Goal: Communication & Community: Answer question/provide support

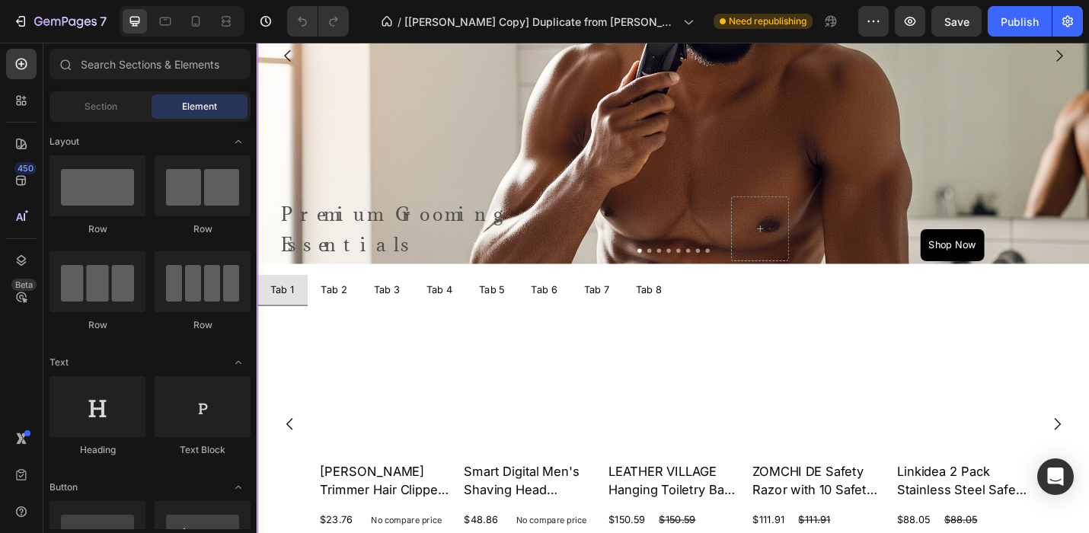
scroll to position [743, 0]
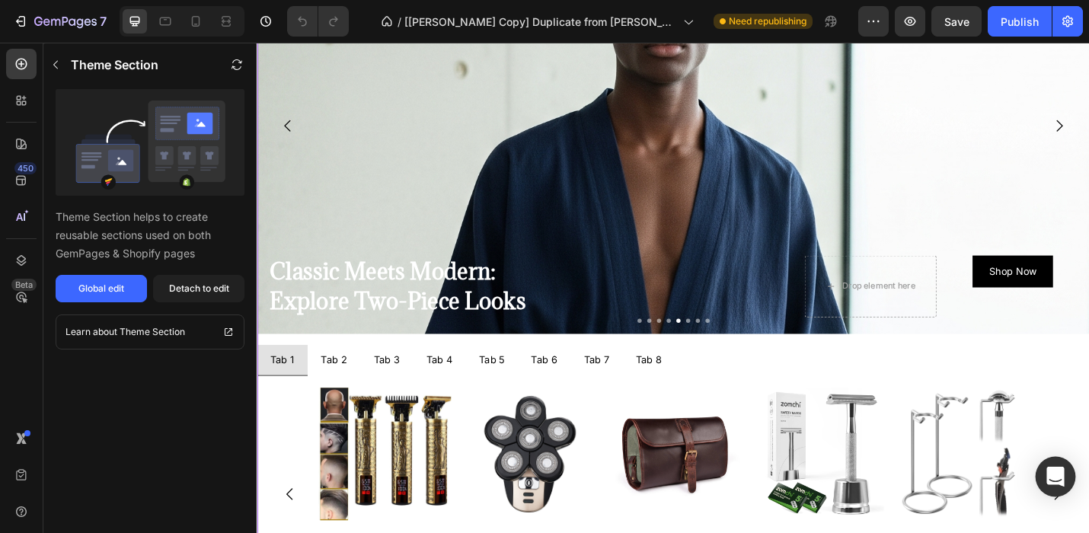
click at [1054, 480] on icon "Open Intercom Messenger" at bounding box center [1055, 477] width 20 height 20
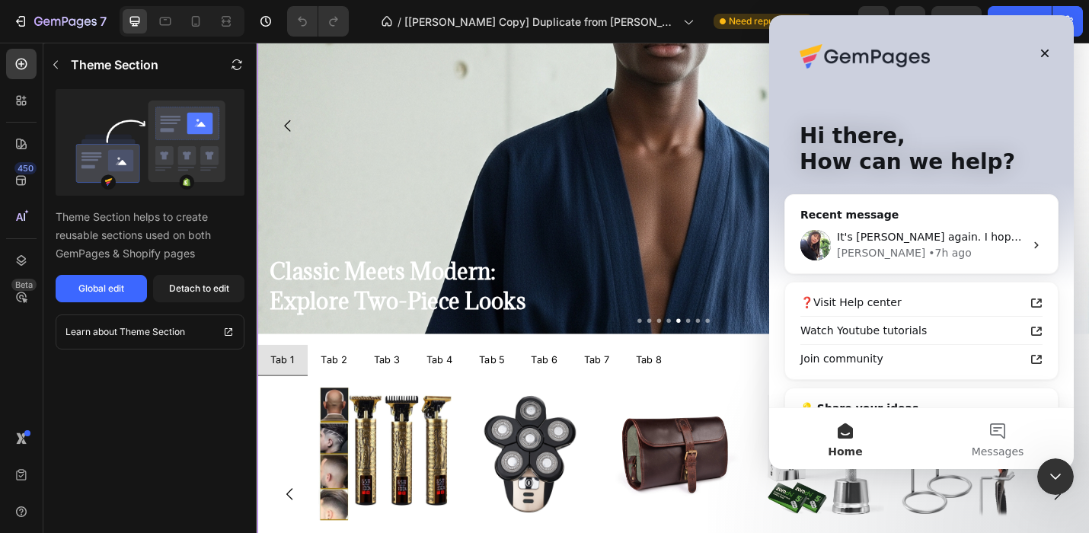
scroll to position [0, 0]
click at [928, 248] on div "• 7h ago" at bounding box center [949, 253] width 43 height 16
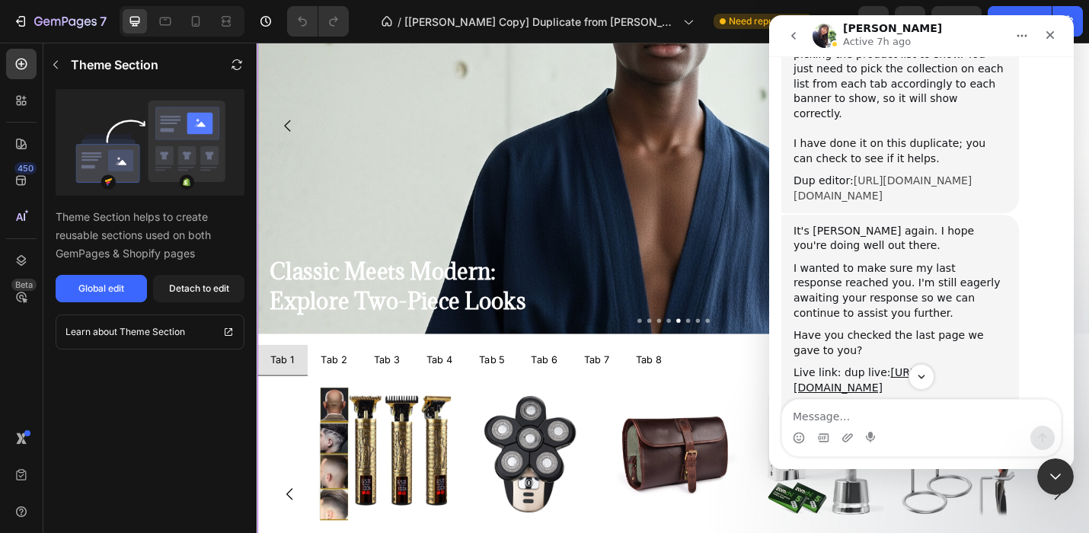
scroll to position [3806, 0]
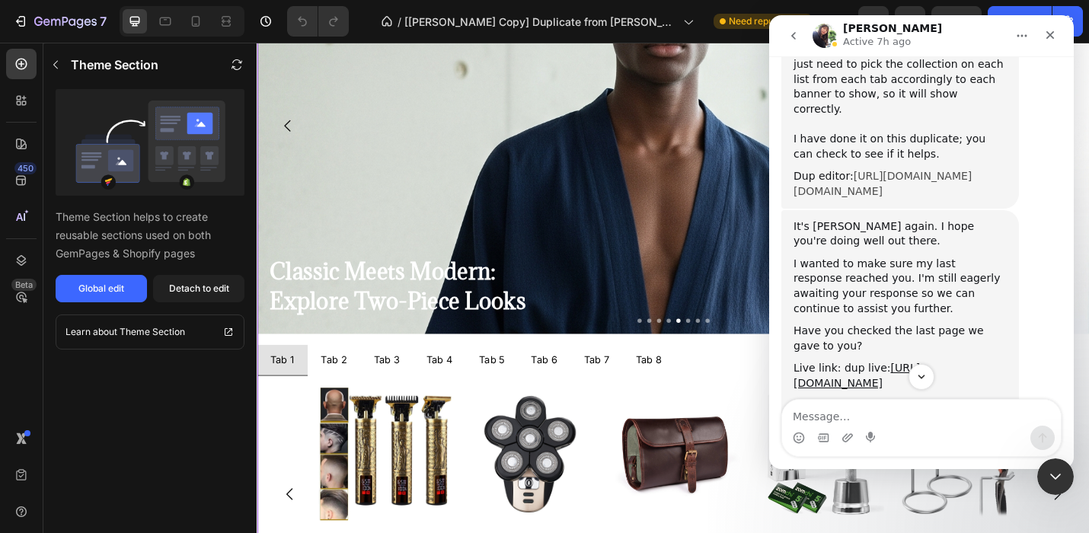
click at [875, 197] on link "[URL][DOMAIN_NAME][DOMAIN_NAME]" at bounding box center [882, 183] width 178 height 27
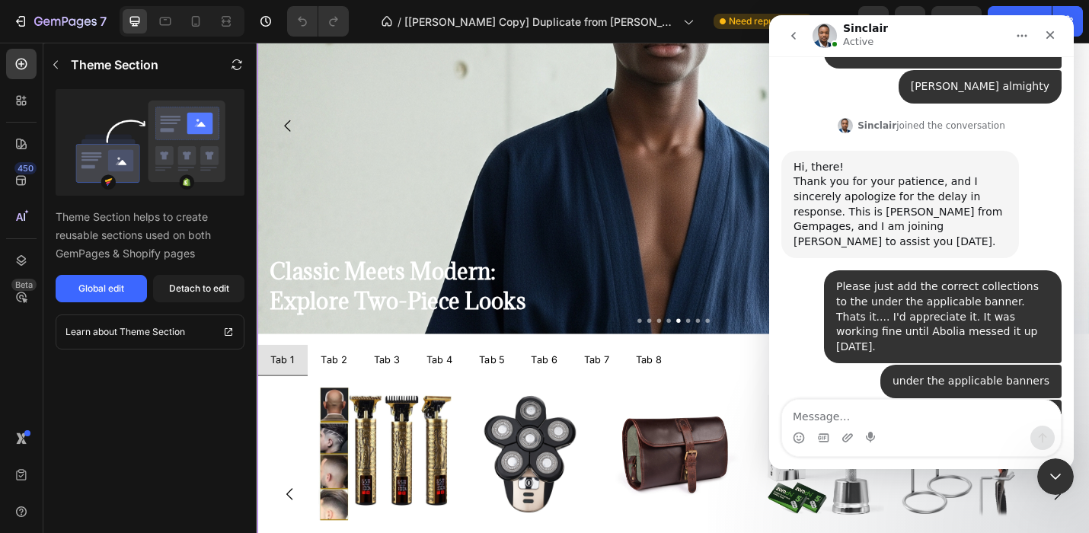
scroll to position [4892, 0]
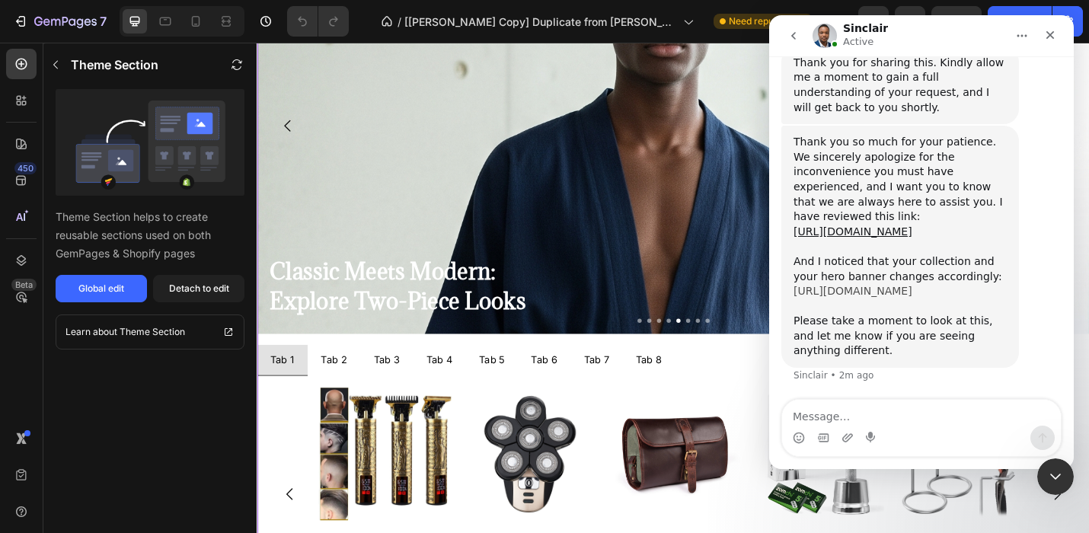
click at [864, 285] on link "[URL][DOMAIN_NAME]" at bounding box center [852, 291] width 119 height 12
click at [1054, 472] on icon "Close Intercom Messenger" at bounding box center [1053, 474] width 18 height 18
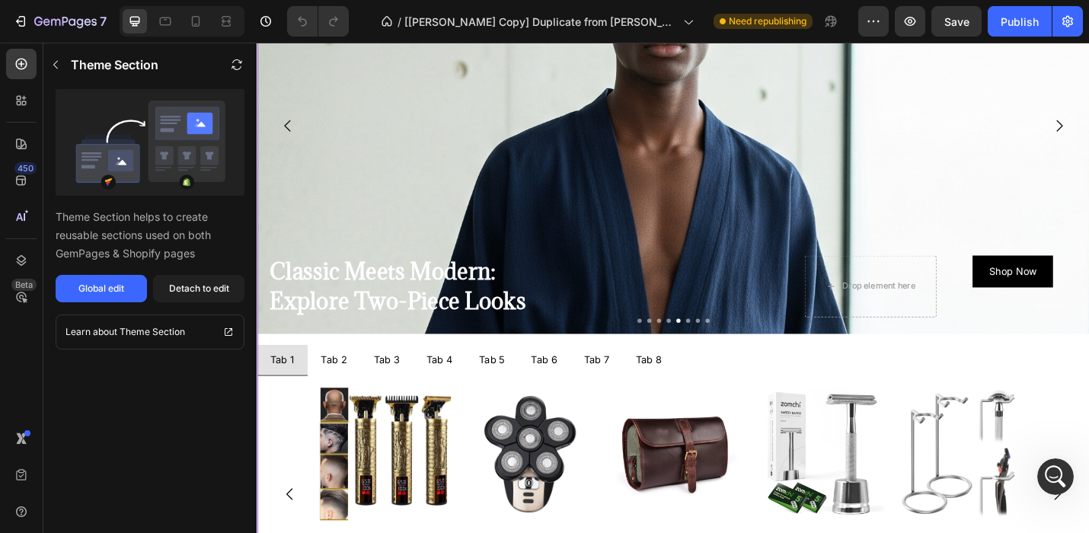
scroll to position [4877, 0]
click at [1050, 470] on icon "Open Intercom Messenger" at bounding box center [1053, 474] width 25 height 25
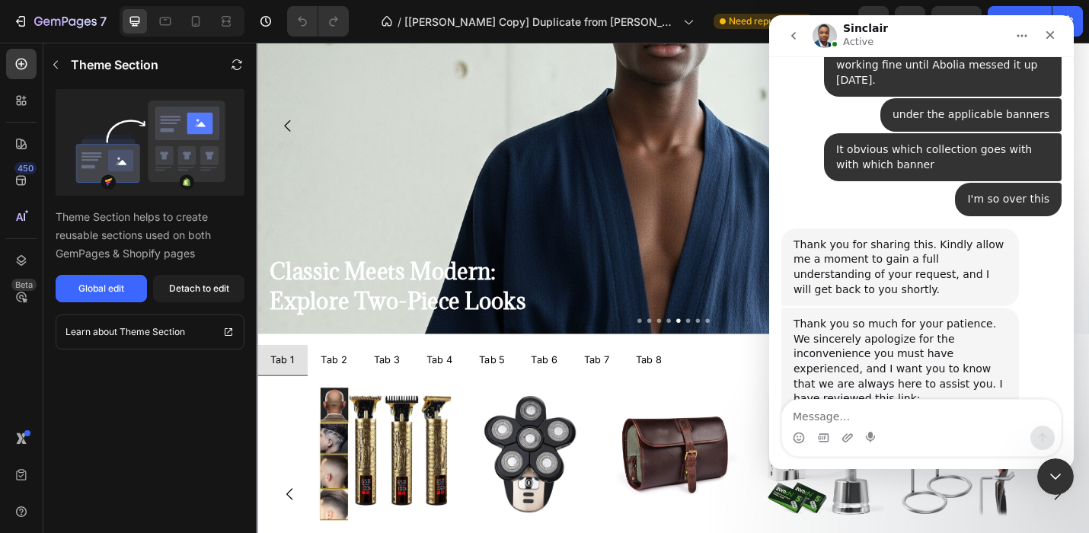
click at [794, 413] on textarea "Message…" at bounding box center [921, 413] width 279 height 26
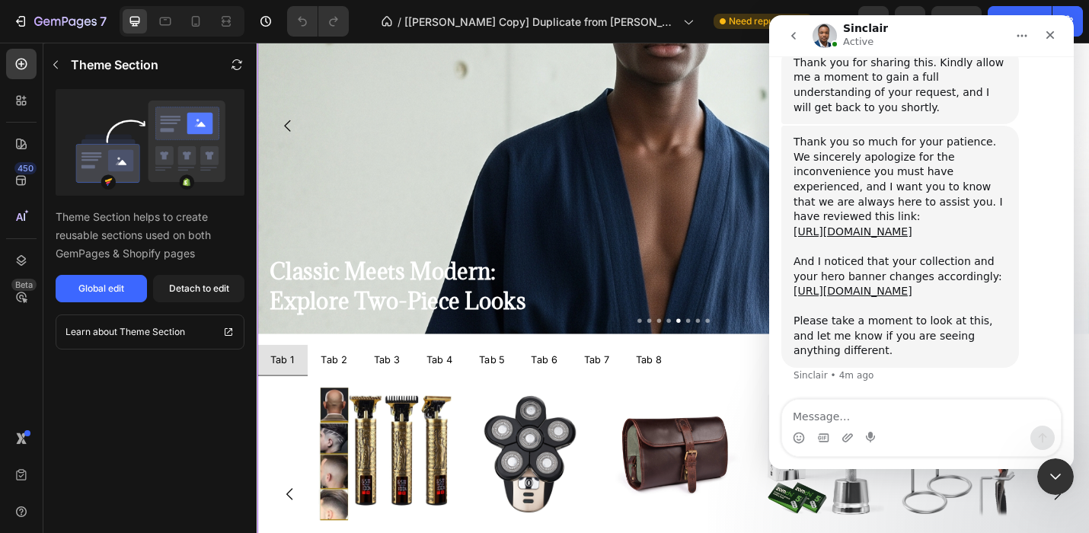
click at [793, 422] on textarea "Message…" at bounding box center [921, 413] width 279 height 26
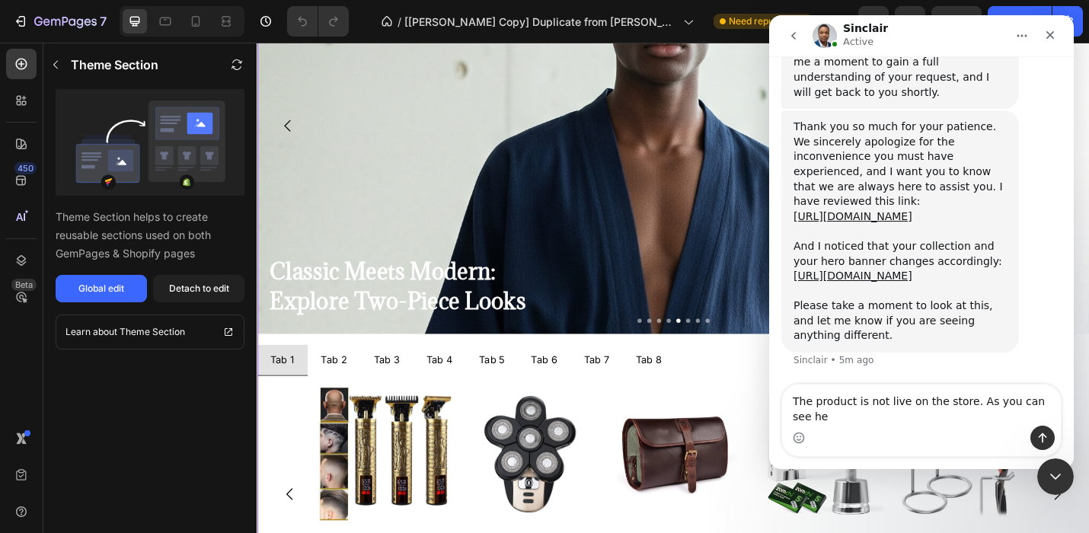
scroll to position [4892, 0]
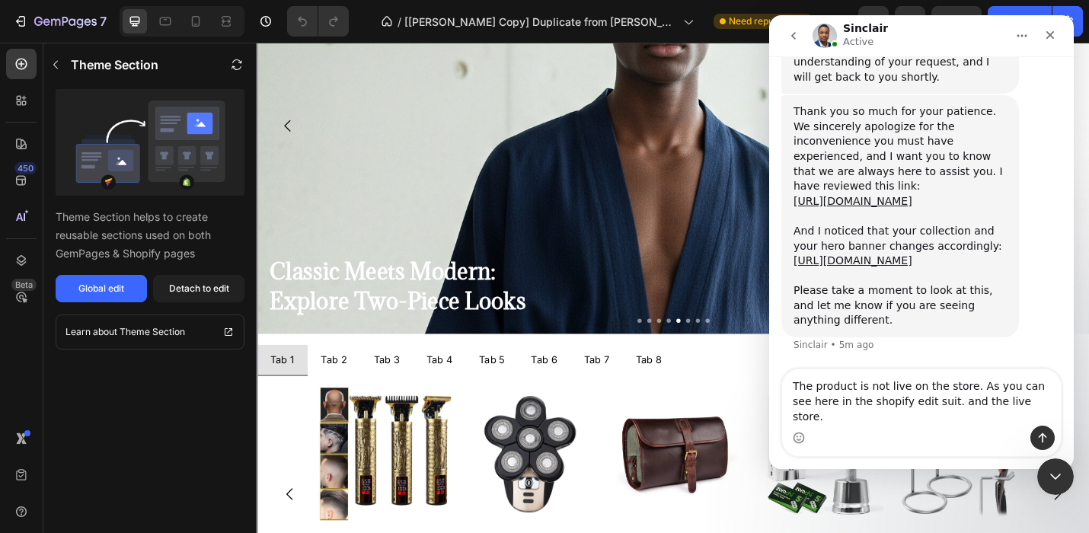
type textarea "The product is not live on the store. As you can see here in the shopify edit s…"
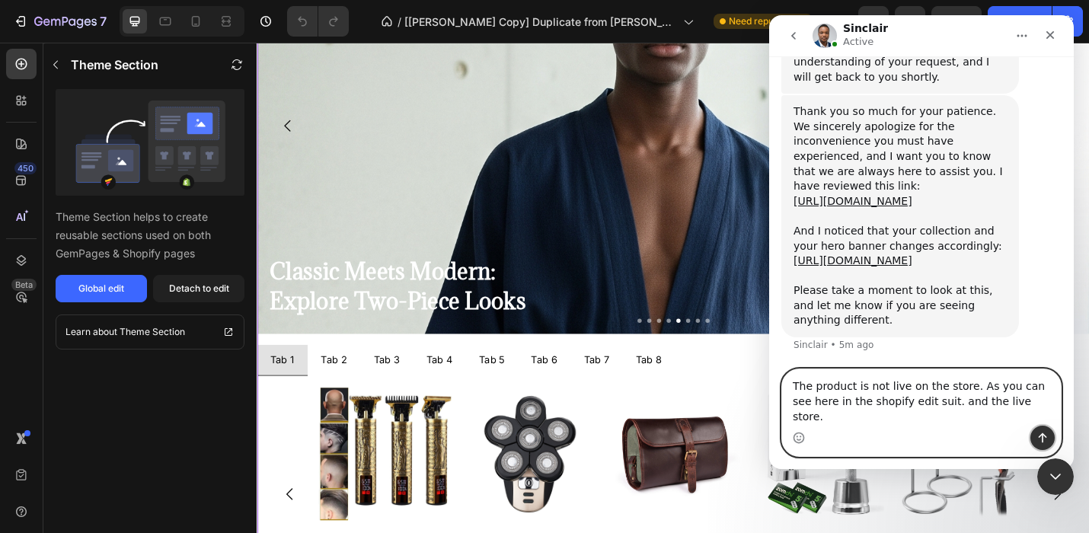
click at [1041, 439] on icon "Send a message…" at bounding box center [1042, 438] width 12 height 12
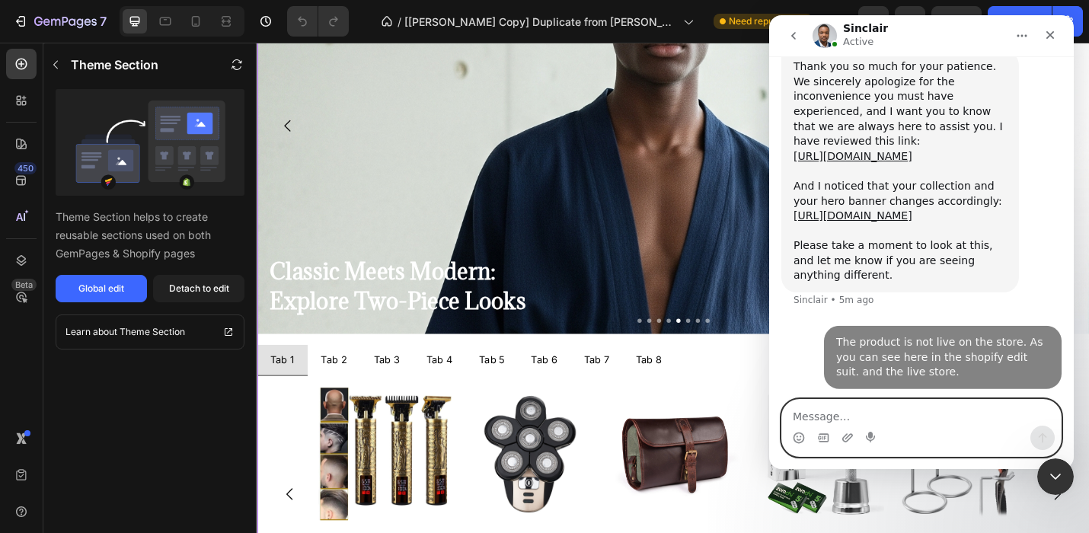
scroll to position [4952, 0]
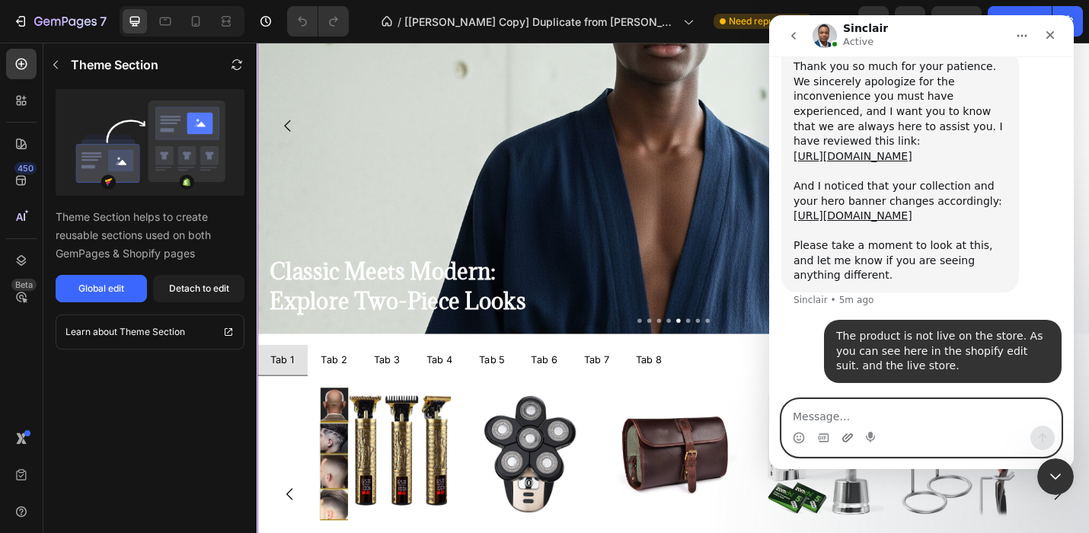
click at [844, 435] on icon "Upload attachment" at bounding box center [847, 437] width 11 height 8
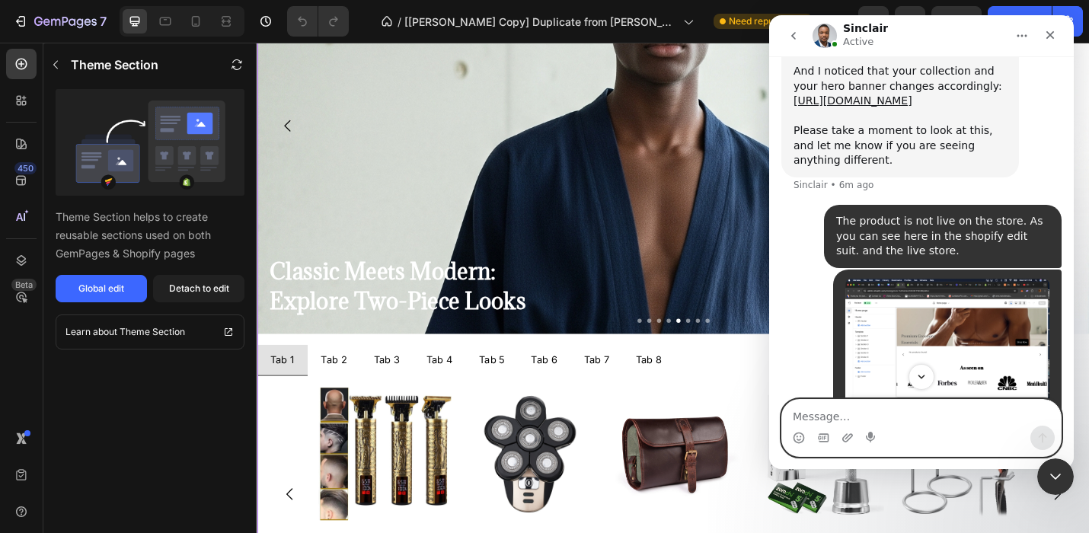
scroll to position [5246, 0]
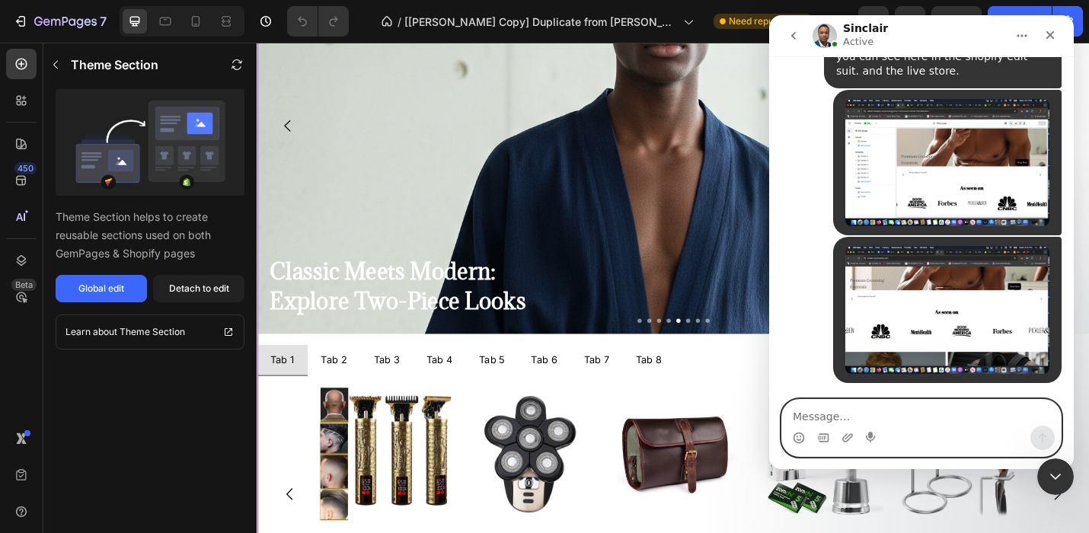
click at [802, 415] on textarea "Message…" at bounding box center [921, 413] width 279 height 26
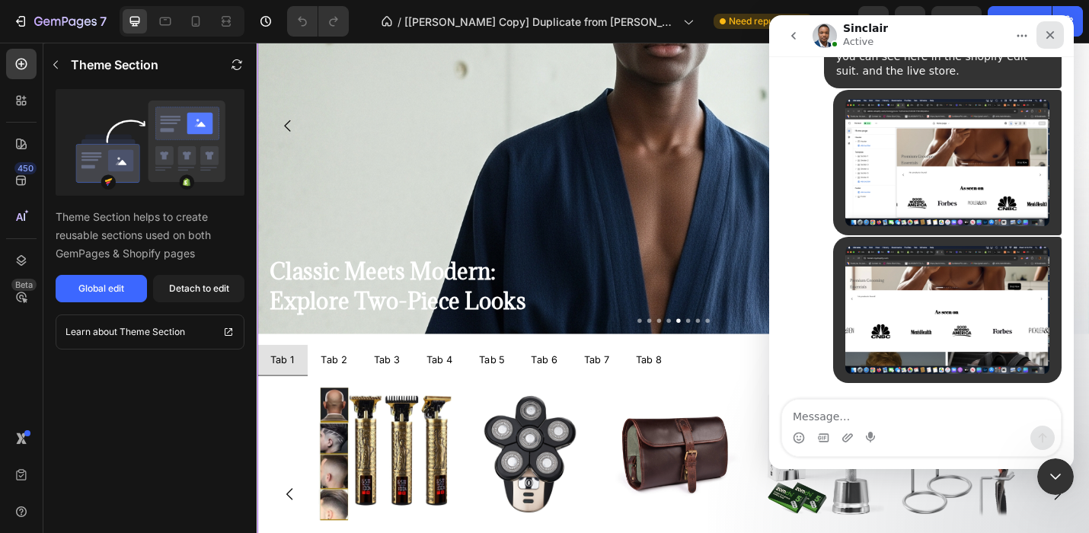
click at [1048, 36] on icon "Close" at bounding box center [1050, 35] width 8 height 8
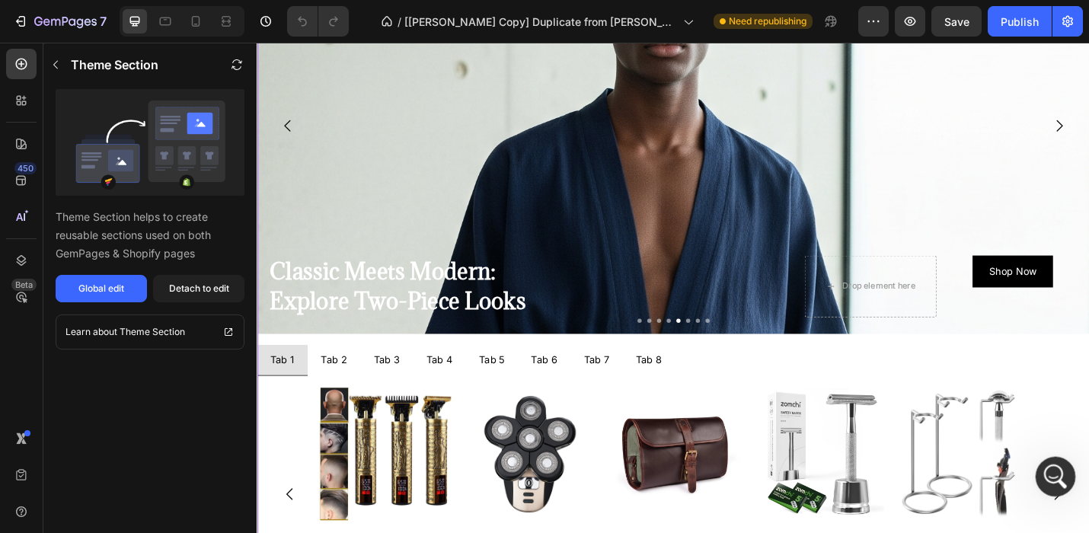
click at [1053, 477] on icon "Open Intercom Messenger" at bounding box center [1053, 474] width 25 height 25
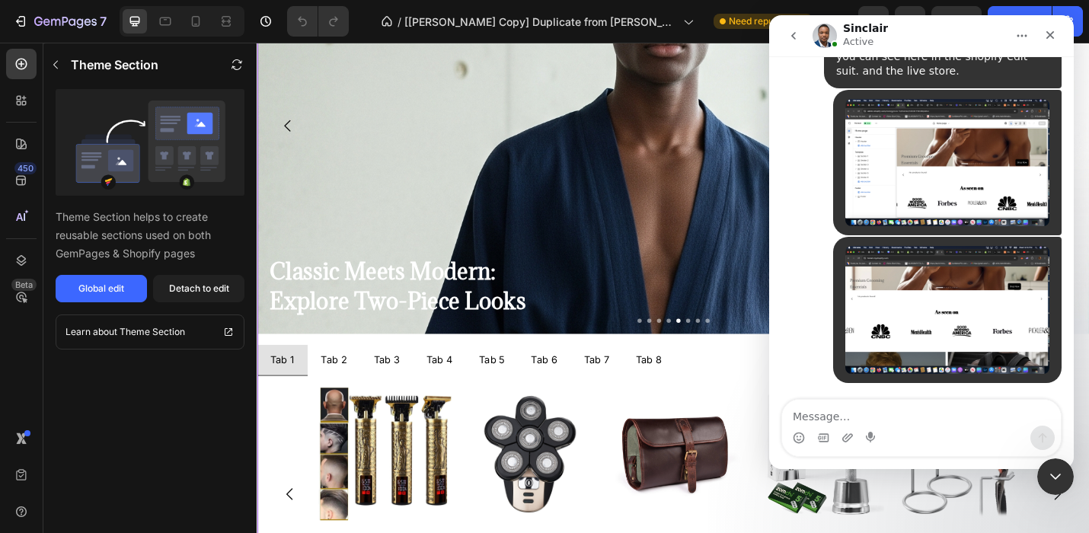
click at [794, 414] on textarea "Message…" at bounding box center [921, 413] width 279 height 26
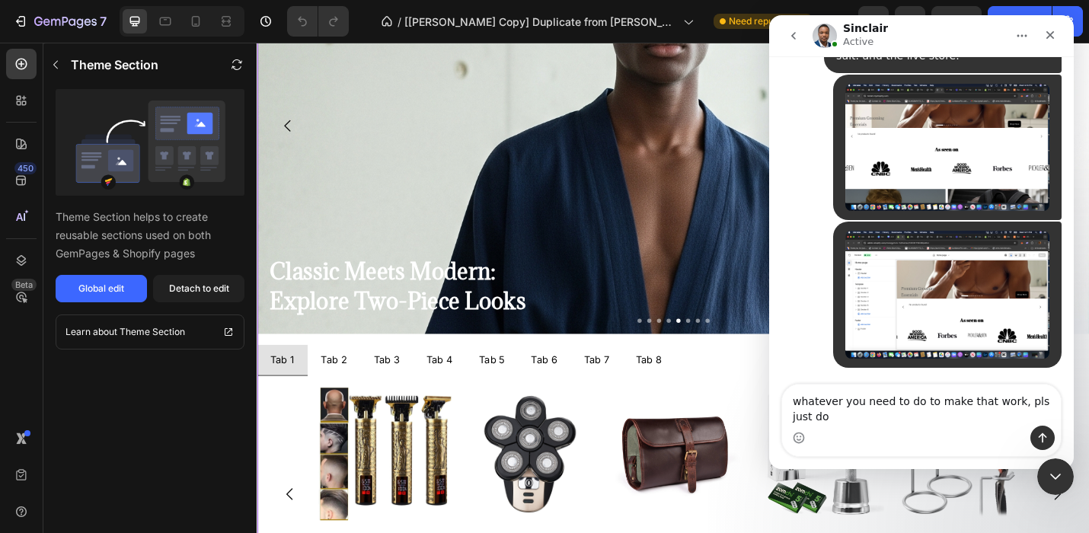
scroll to position [5262, 0]
type textarea "whatever you need to do to make that work, pls just do it. You have complete ac…"
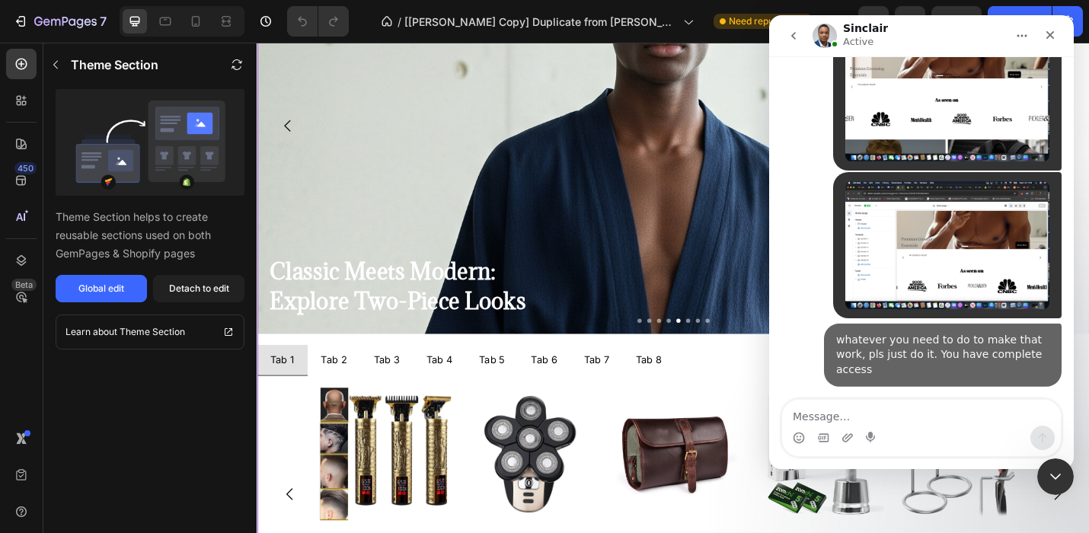
scroll to position [5311, 0]
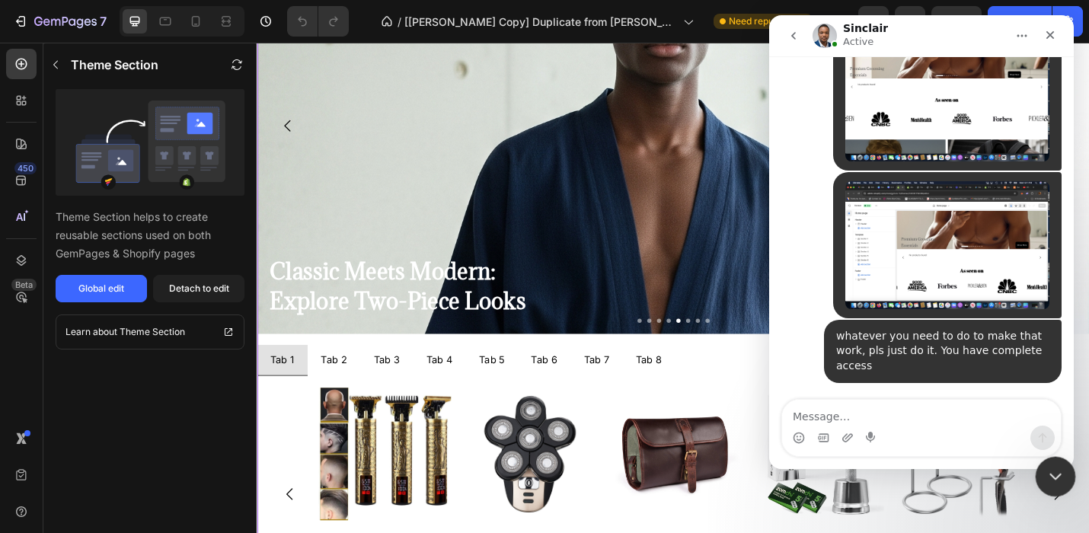
click at [1046, 468] on icon "Close Intercom Messenger" at bounding box center [1053, 474] width 18 height 18
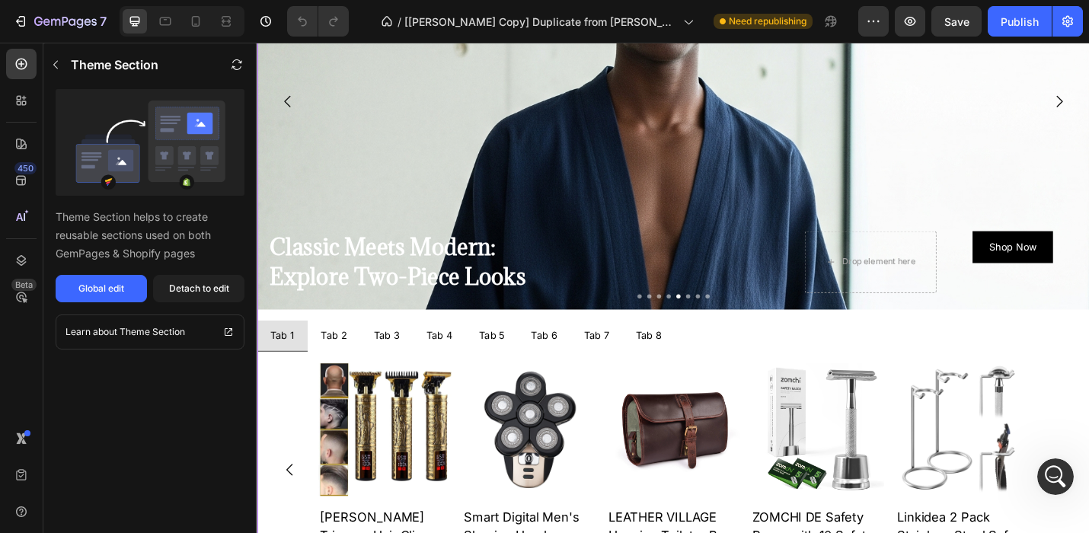
scroll to position [773, 0]
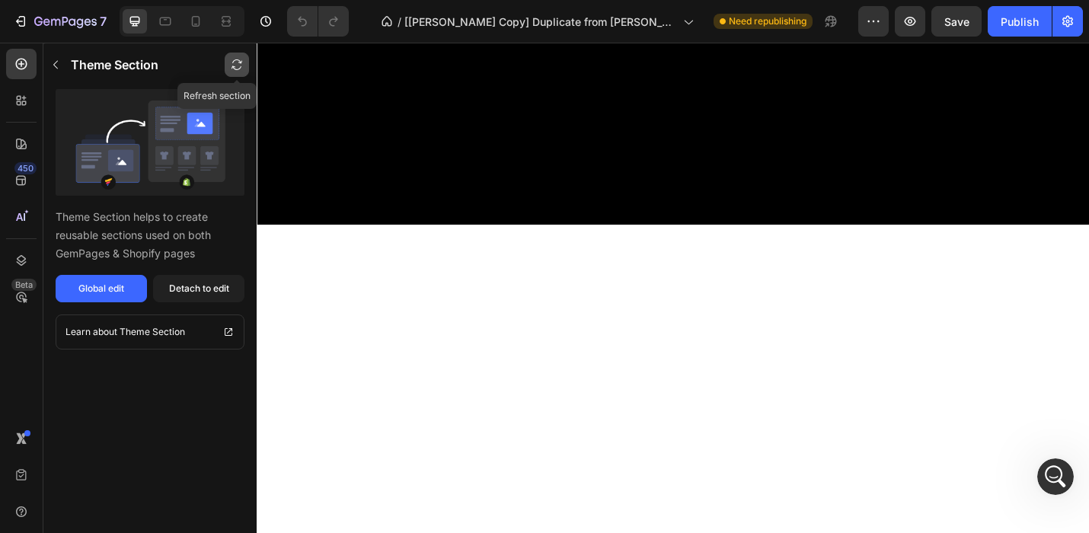
scroll to position [0, 0]
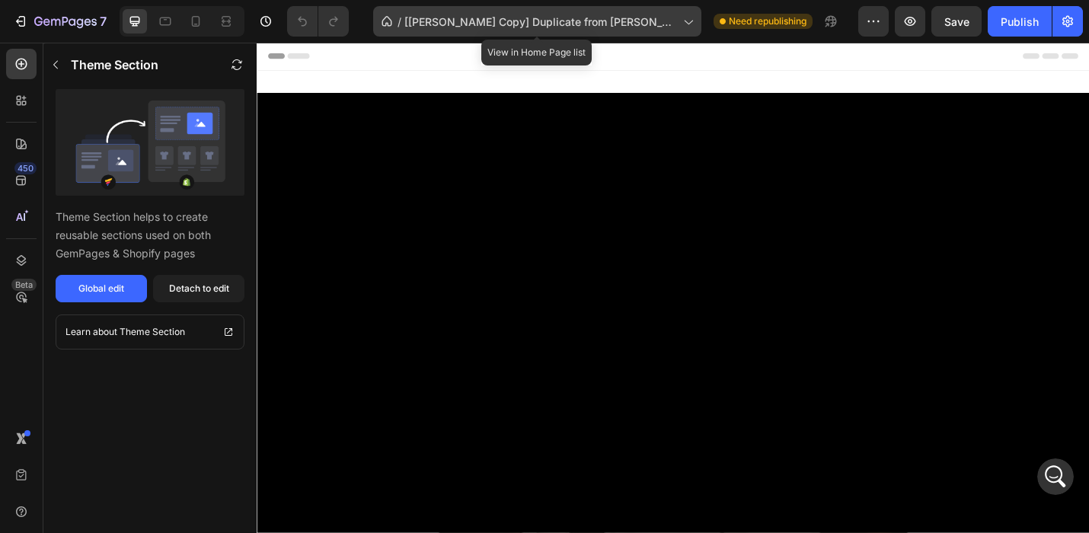
click at [592, 18] on span "[[PERSON_NAME] Copy] Duplicate from [PERSON_NAME]- check GP Copy of Landing Page" at bounding box center [540, 22] width 273 height 16
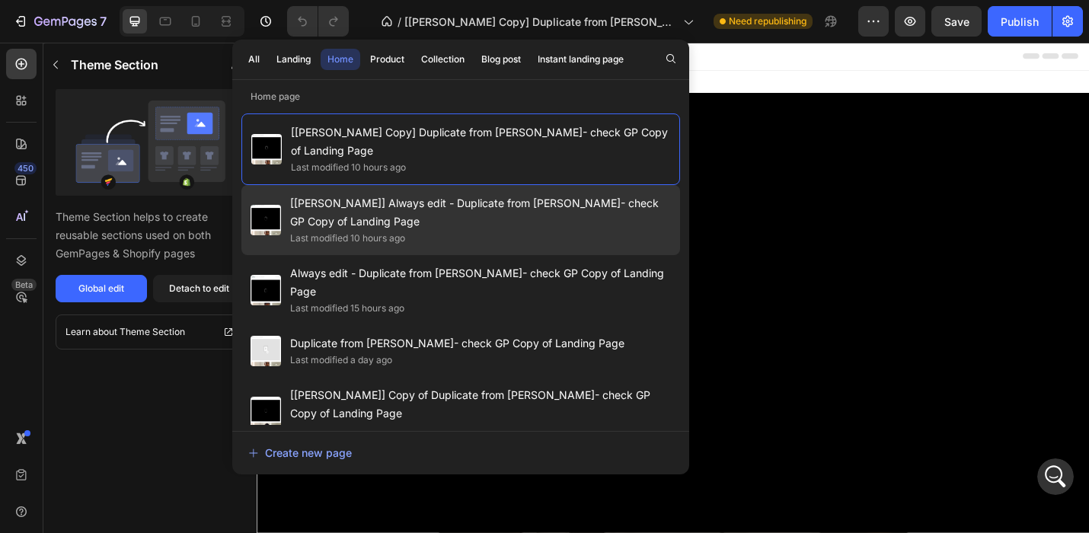
scroll to position [5370, 0]
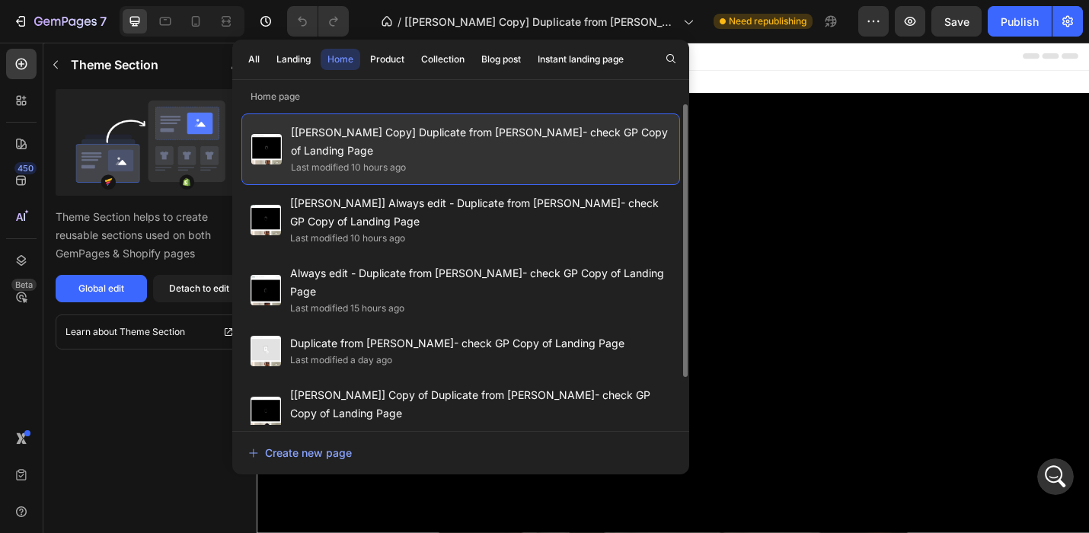
click at [499, 139] on span "[[PERSON_NAME] Copy] Duplicate from [PERSON_NAME]- check GP Copy of Landing Page" at bounding box center [480, 141] width 379 height 37
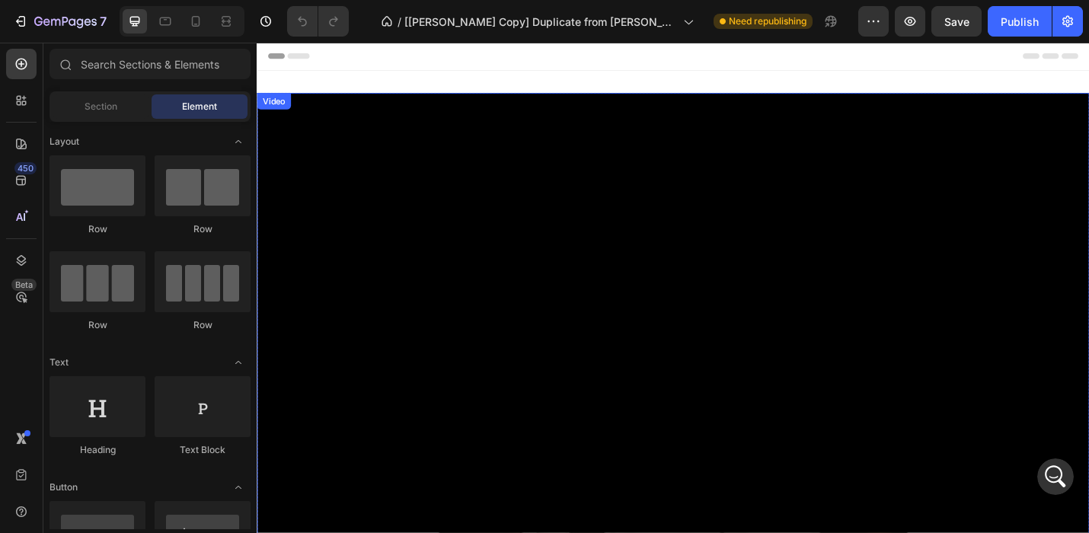
scroll to position [69, 0]
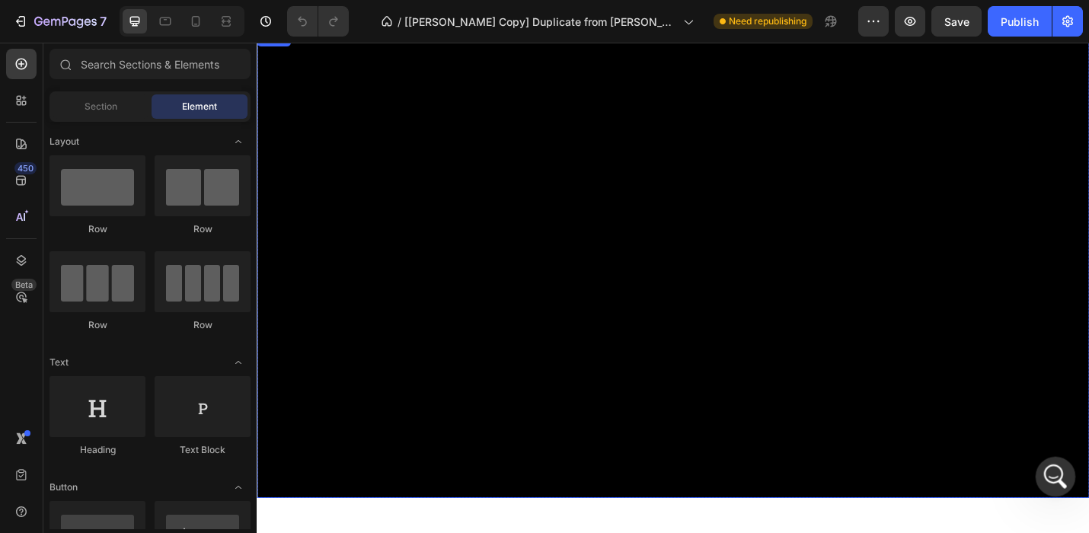
click at [1051, 470] on icon "Open Intercom Messenger" at bounding box center [1053, 474] width 25 height 25
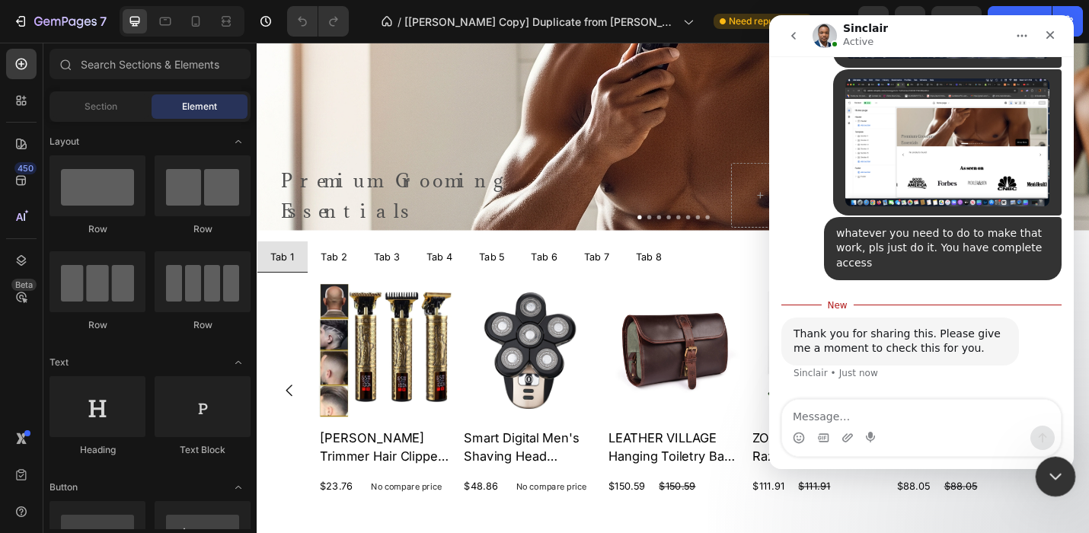
scroll to position [5396, 0]
click at [1052, 474] on icon "Close Intercom Messenger" at bounding box center [1053, 474] width 18 height 18
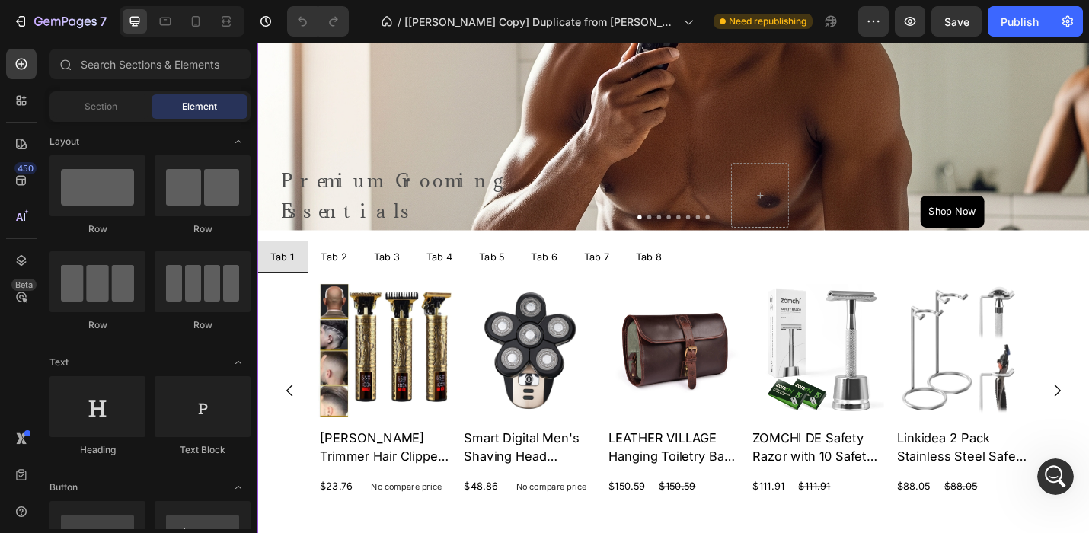
scroll to position [765, 0]
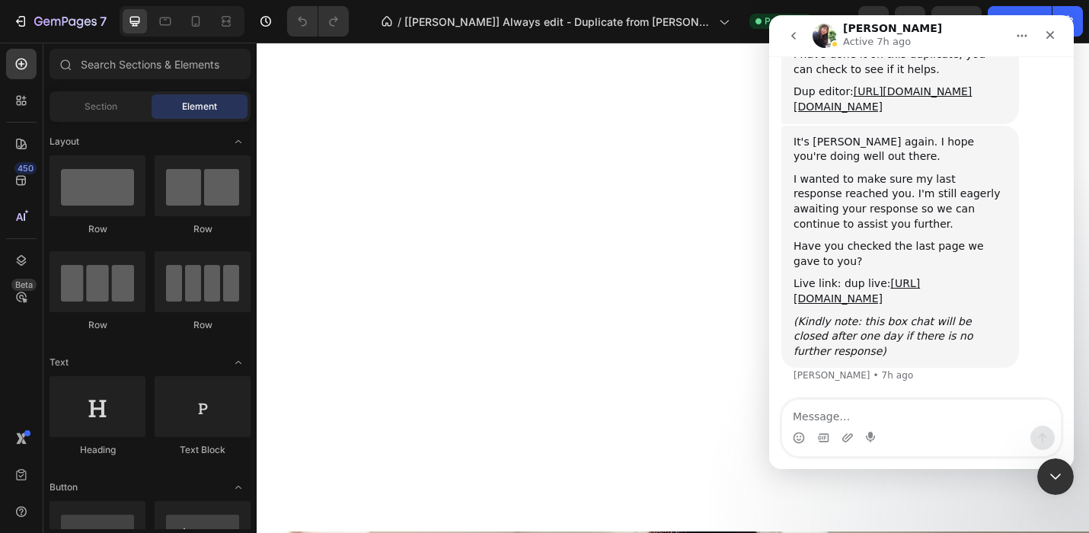
scroll to position [1005, 0]
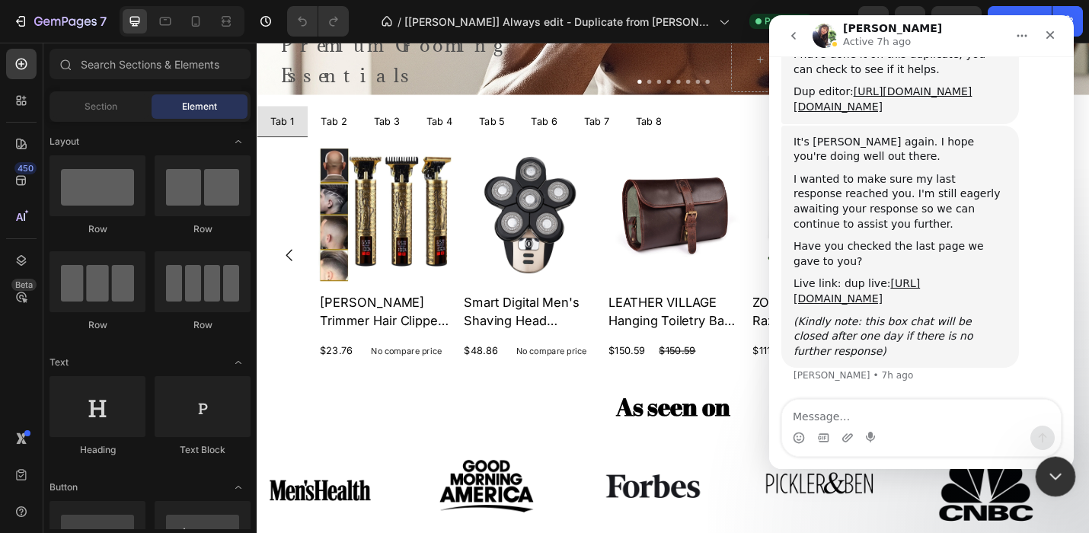
click at [1054, 470] on icon "Close Intercom Messenger" at bounding box center [1053, 474] width 18 height 18
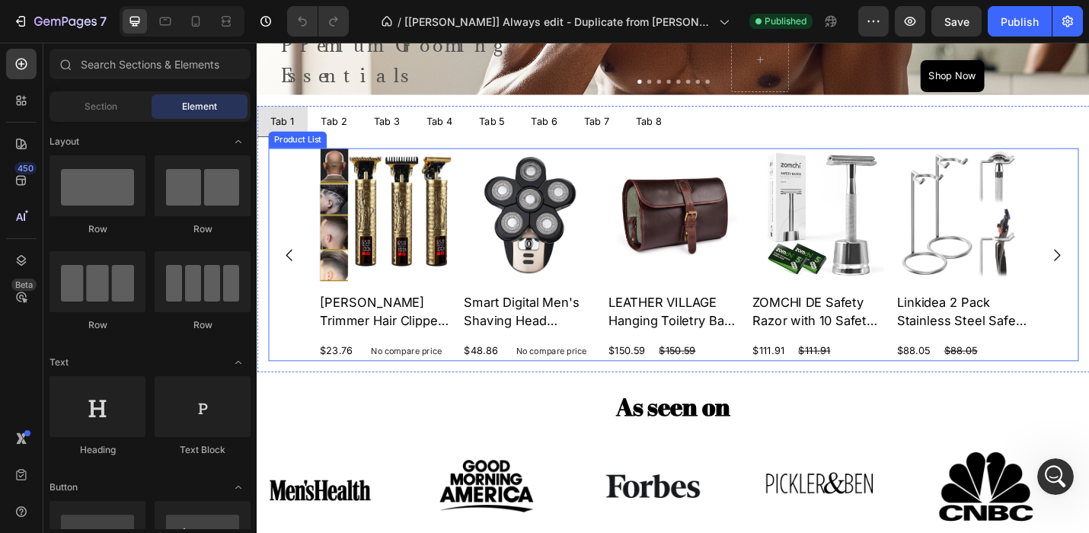
scroll to position [3989, 0]
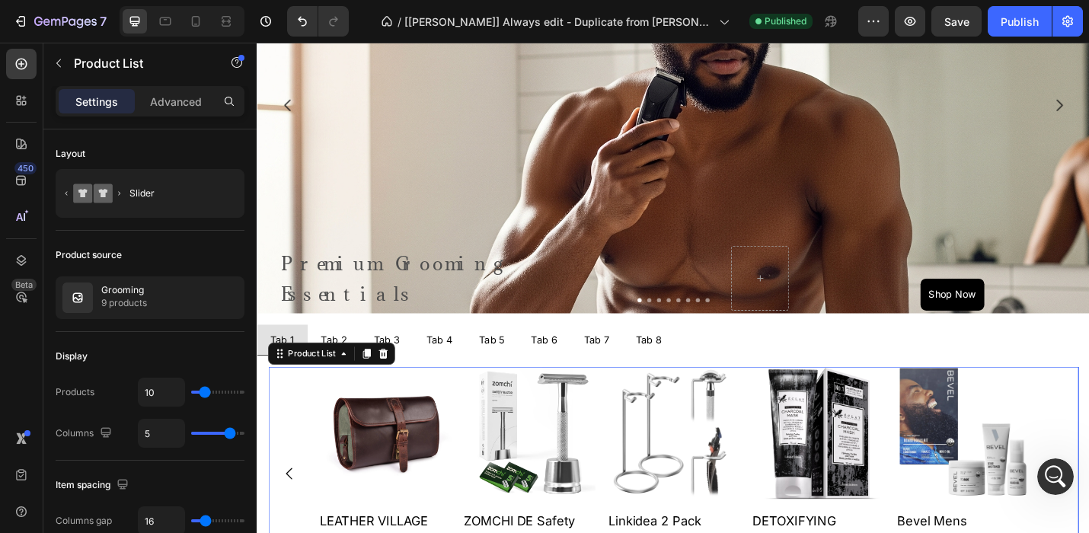
scroll to position [738, 0]
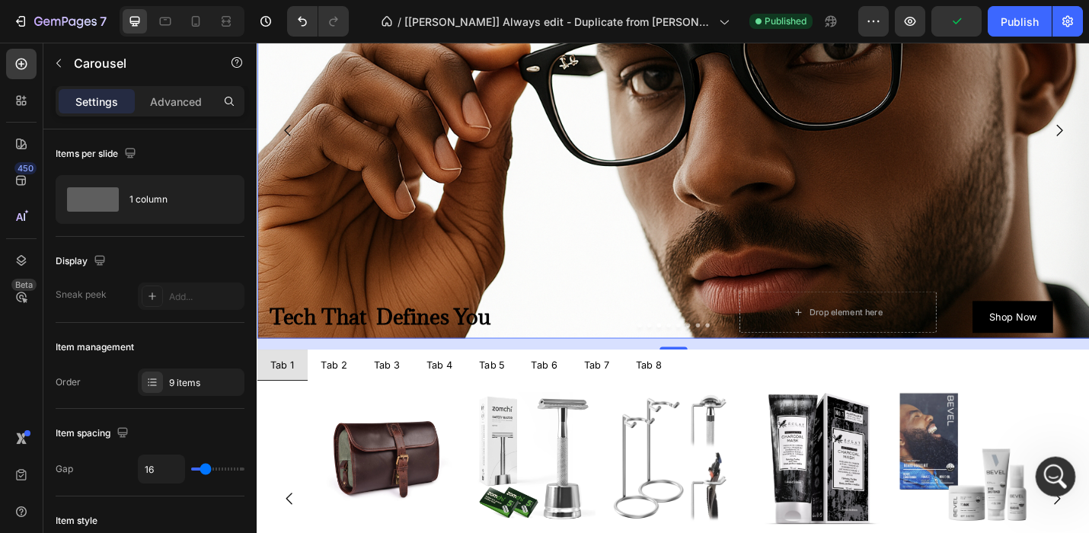
click at [1049, 464] on icon "Open Intercom Messenger" at bounding box center [1053, 474] width 25 height 25
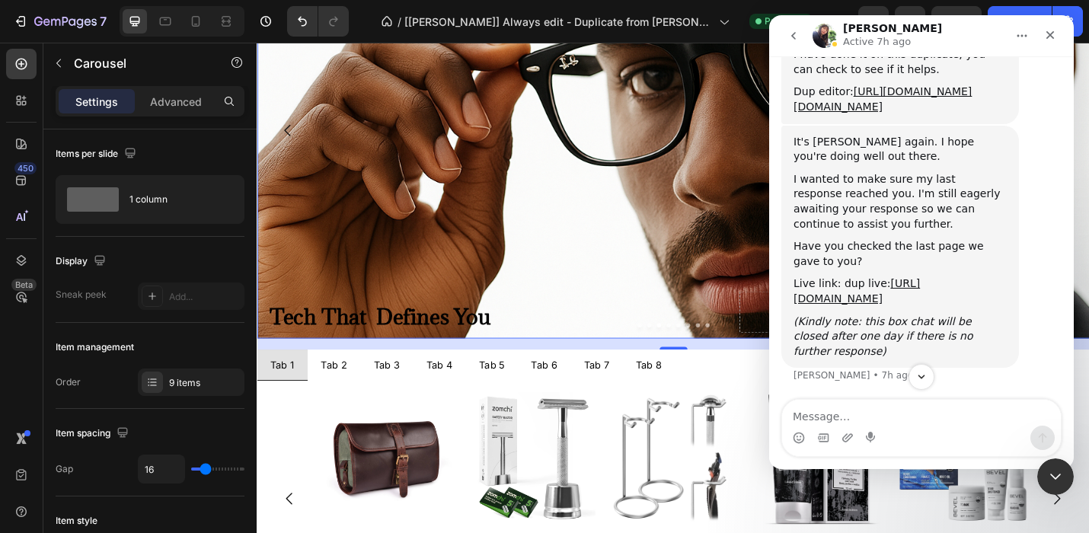
scroll to position [3989, 0]
click at [823, 414] on textarea "Message…" at bounding box center [921, 413] width 279 height 26
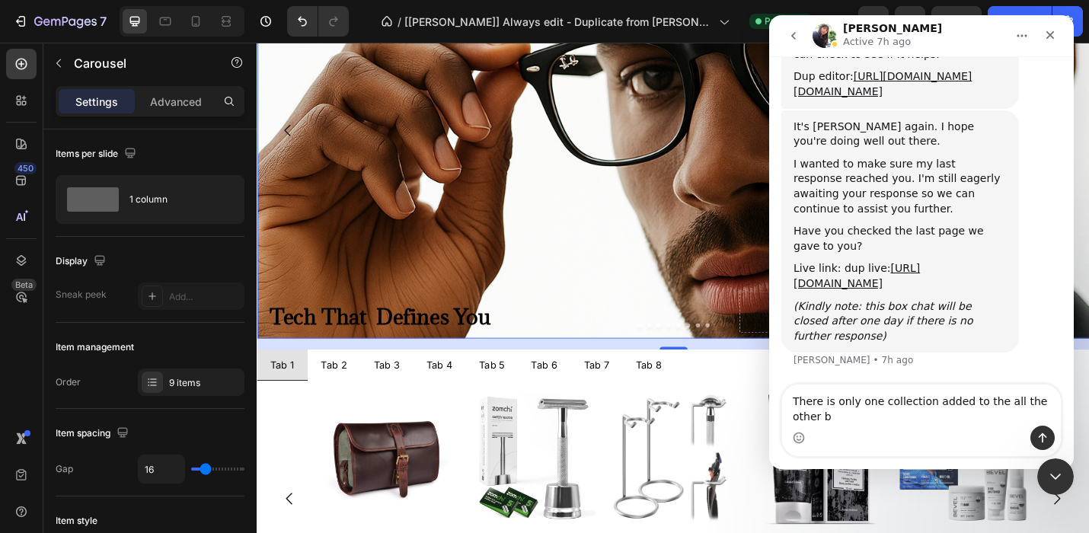
scroll to position [4005, 0]
type textarea "There is only one collection added to the all the other banners are empty."
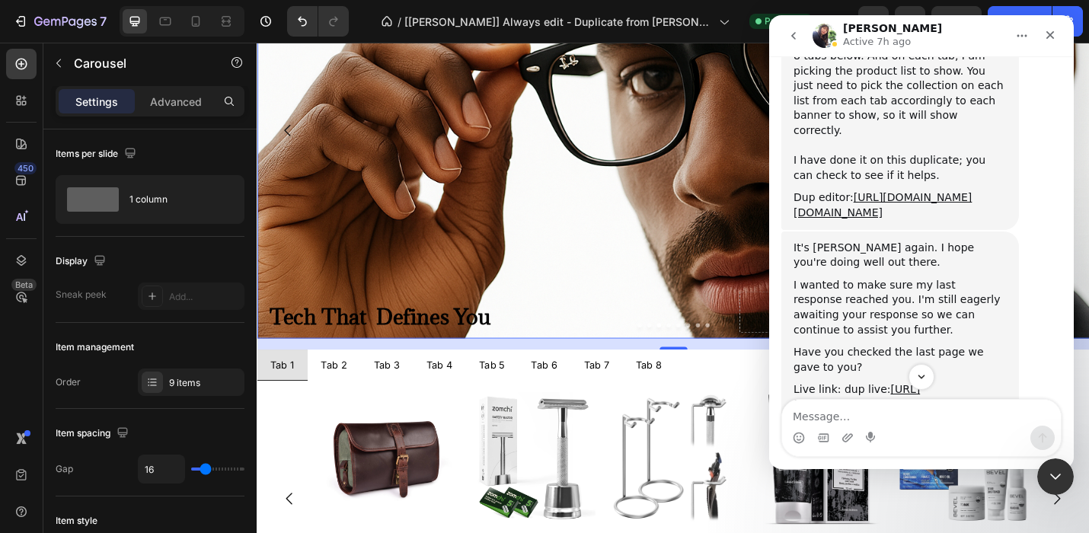
scroll to position [3804, 0]
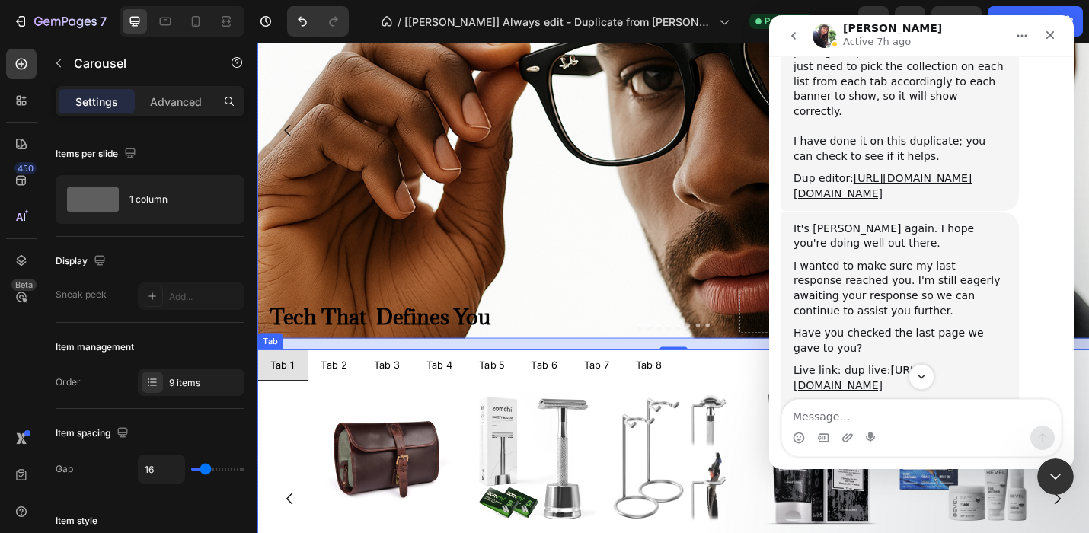
click at [337, 396] on div "Tab 2" at bounding box center [340, 396] width 33 height 21
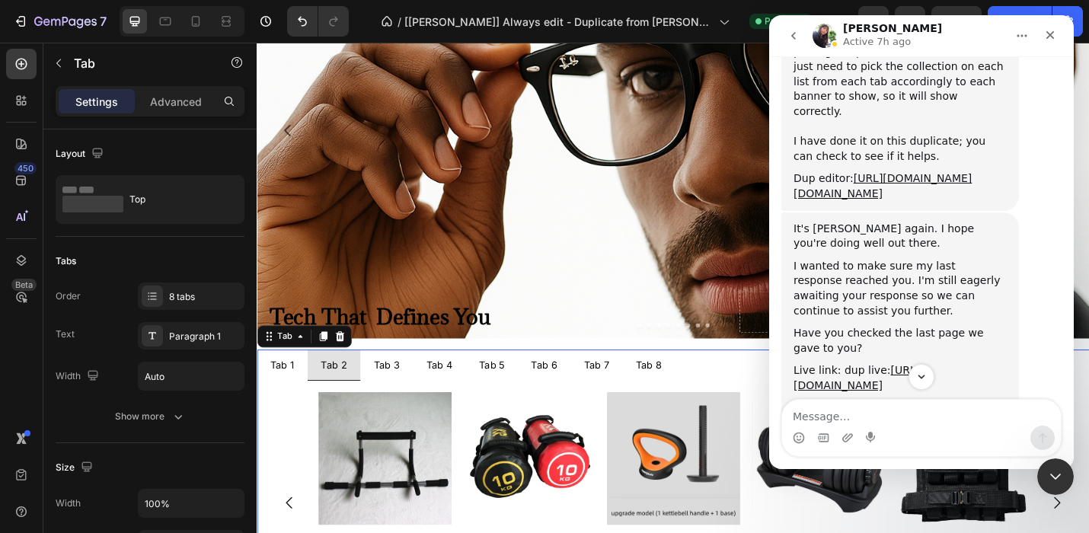
click at [405, 396] on div "Tab 3" at bounding box center [398, 396] width 33 height 21
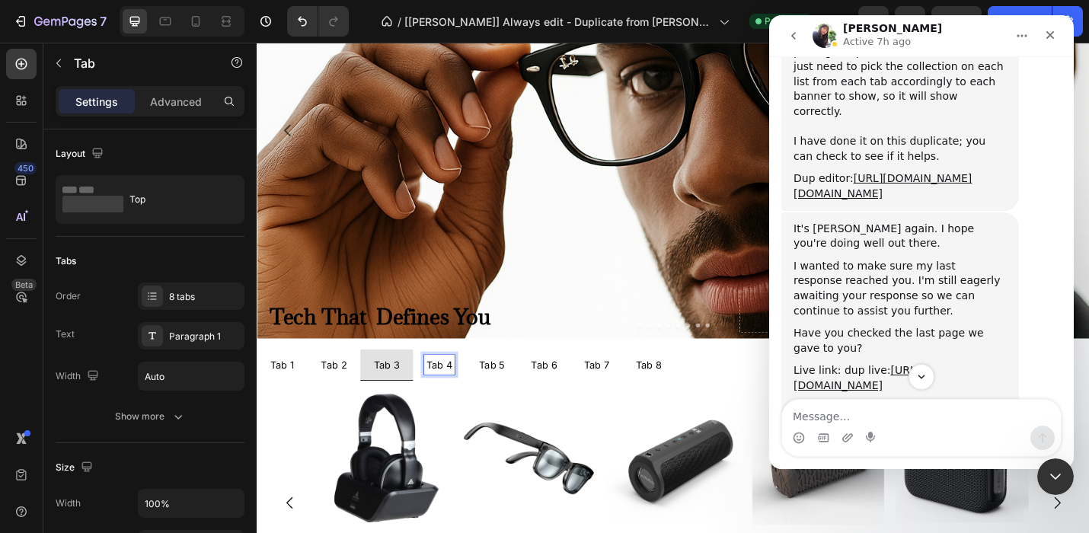
click at [458, 401] on p "Tab 4" at bounding box center [456, 396] width 29 height 17
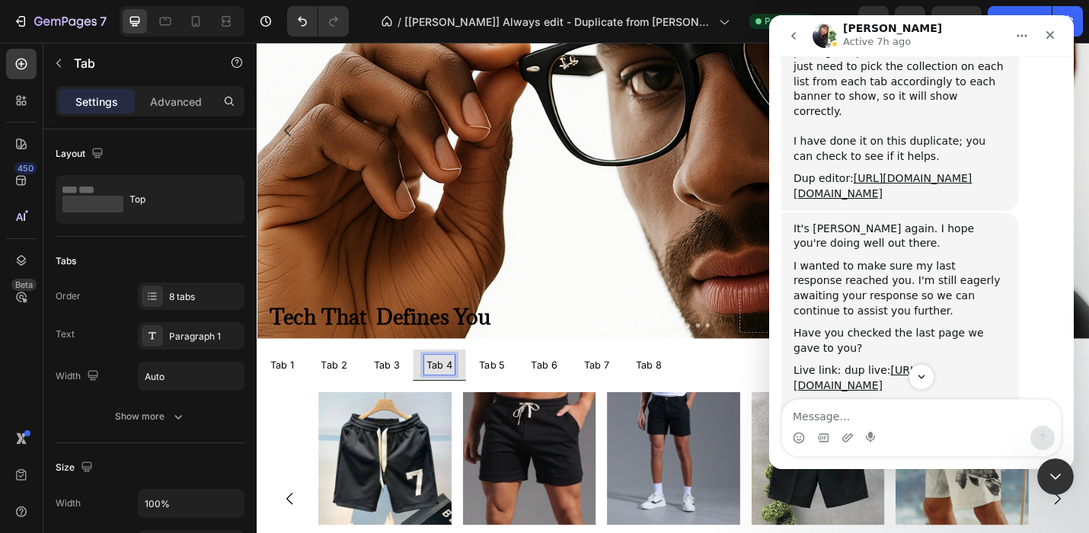
click at [512, 397] on p "Tab 5" at bounding box center [514, 396] width 28 height 17
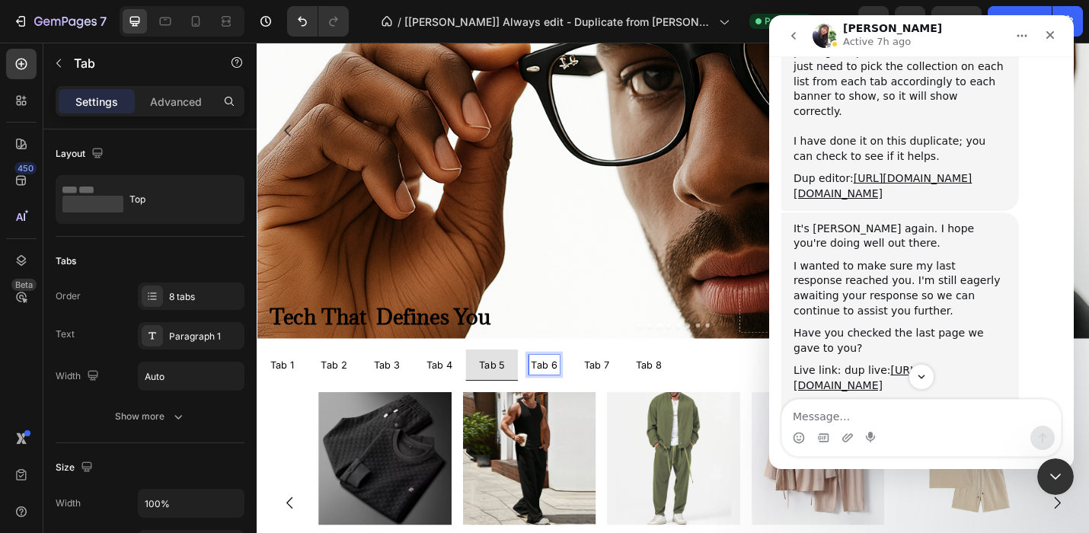
click at [564, 397] on p "Tab 6" at bounding box center [571, 396] width 29 height 17
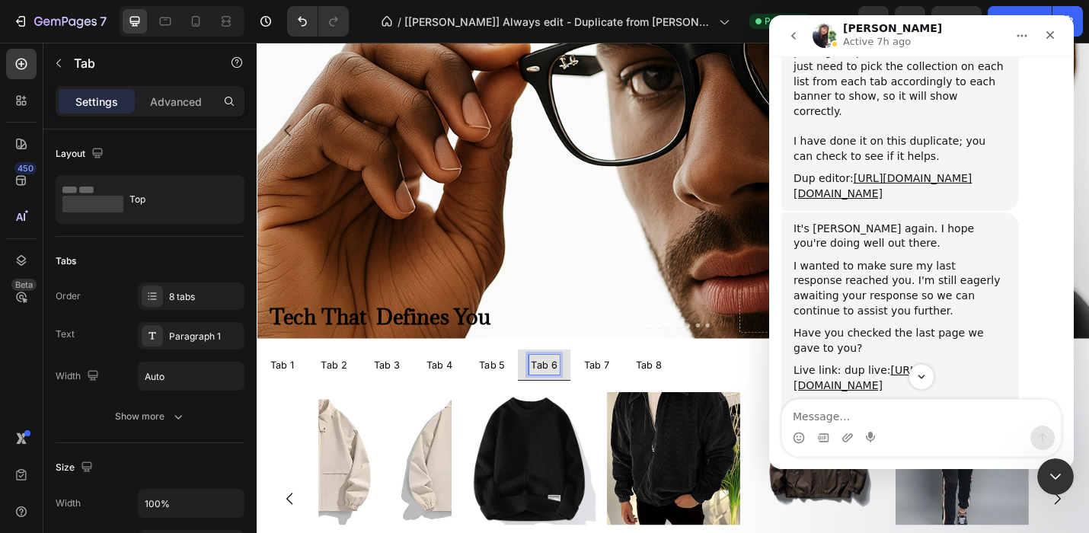
click at [620, 396] on p "Tab 7" at bounding box center [629, 396] width 28 height 17
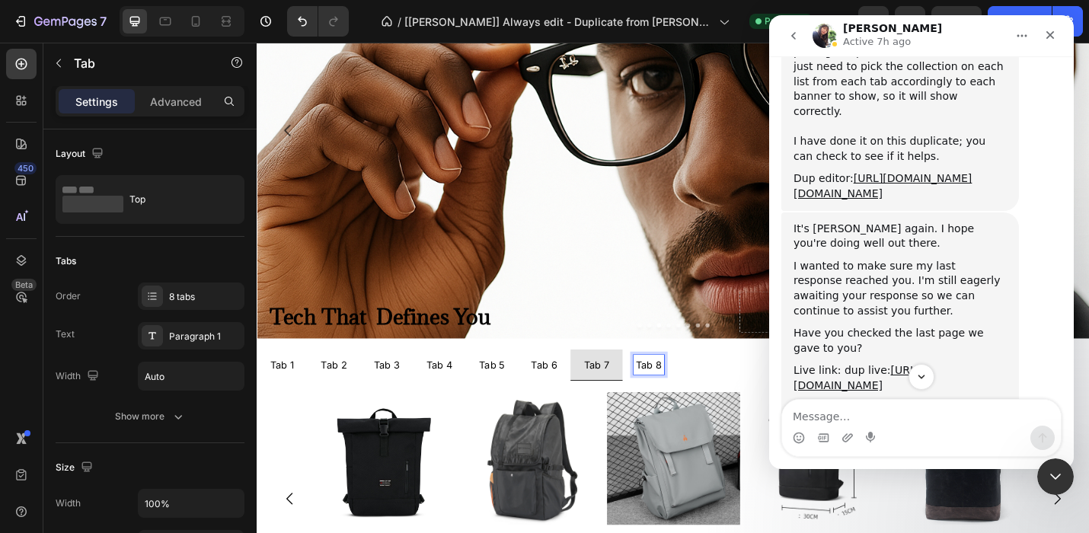
click at [678, 394] on p "Tab 8" at bounding box center [686, 396] width 29 height 17
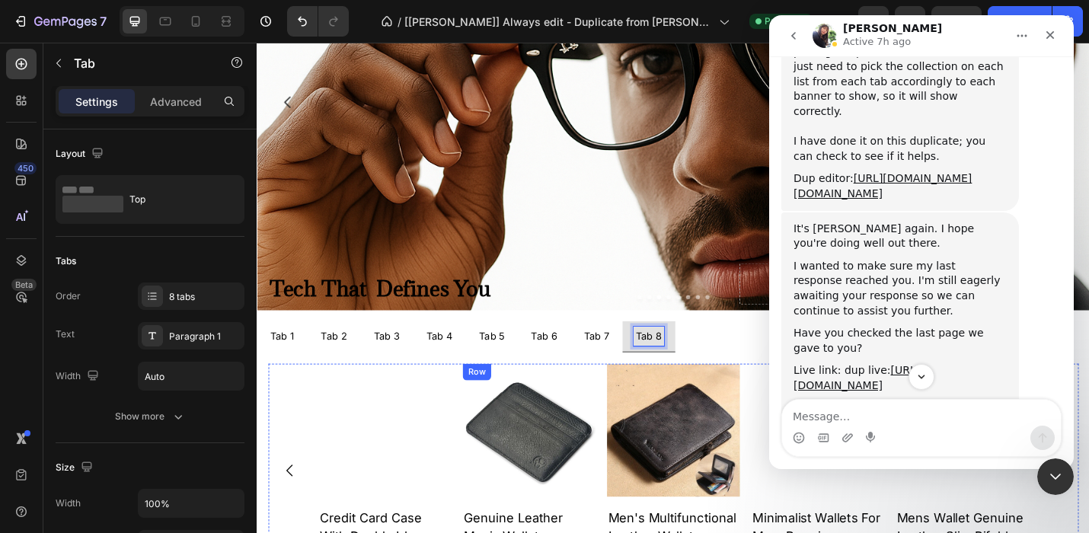
scroll to position [888, 0]
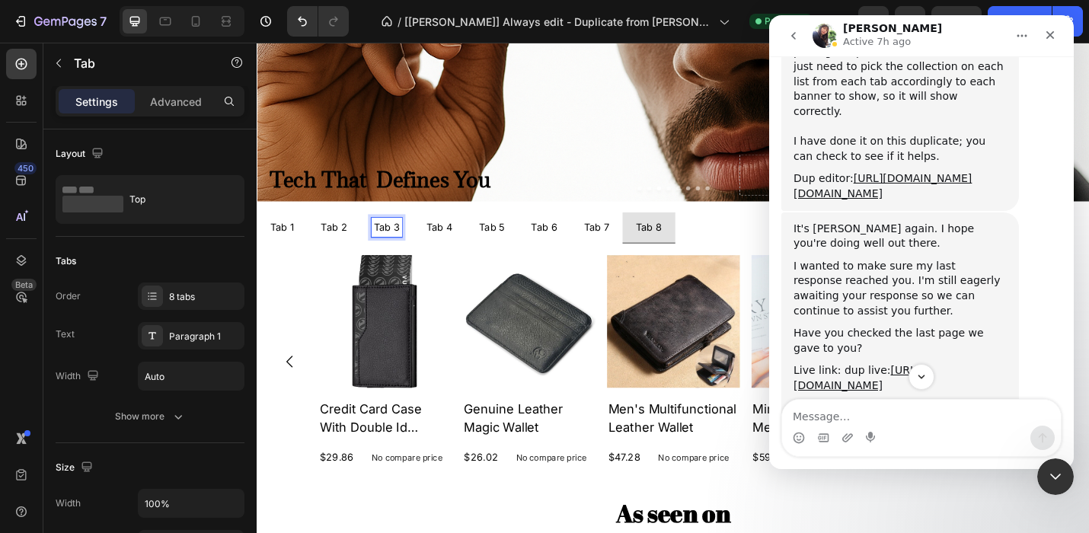
click at [407, 243] on p "Tab 3" at bounding box center [398, 246] width 29 height 17
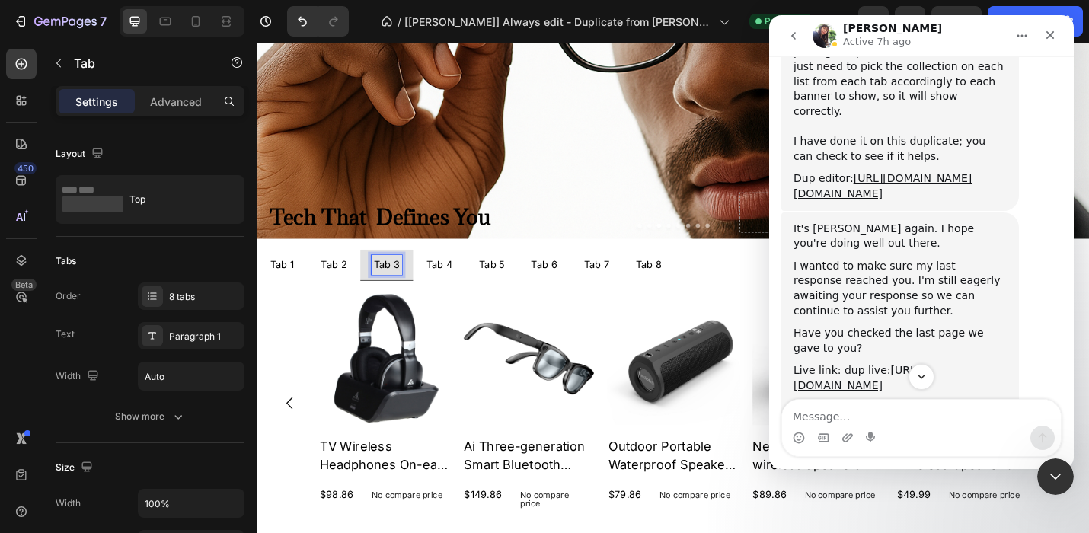
scroll to position [813, 0]
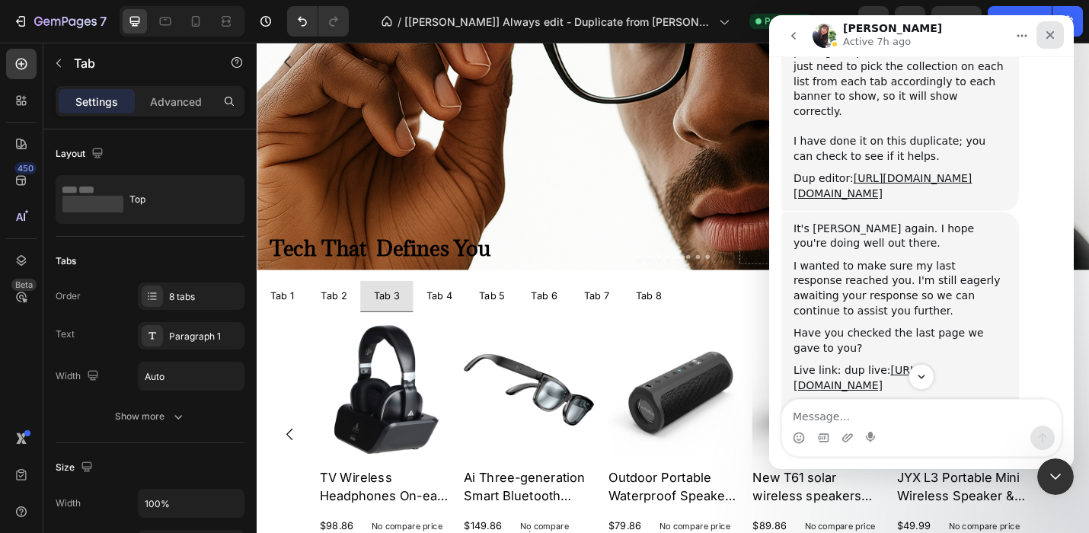
click at [1053, 29] on icon "Close" at bounding box center [1050, 35] width 12 height 12
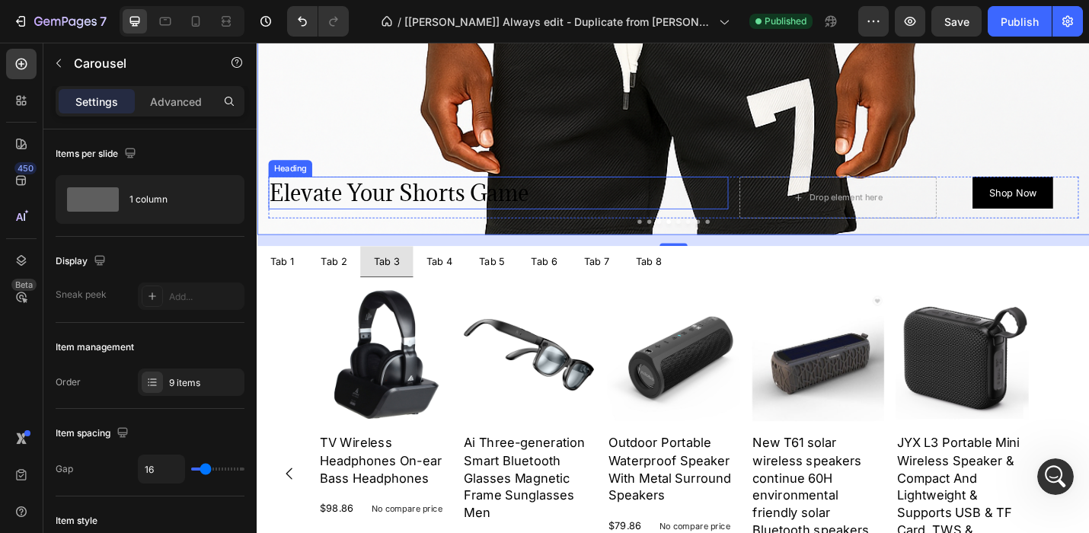
scroll to position [875, 0]
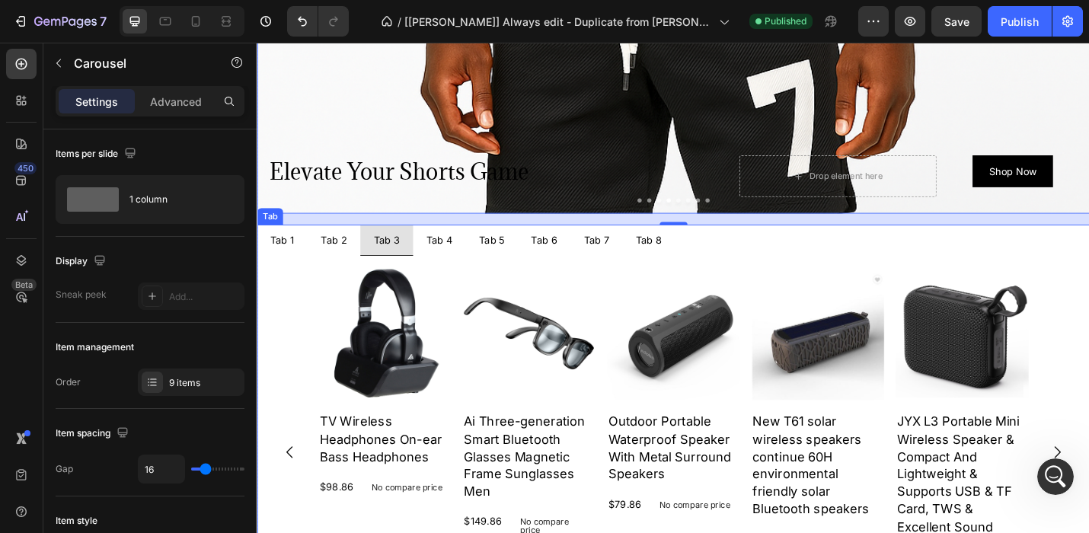
click at [459, 262] on p "Tab 4" at bounding box center [456, 259] width 29 height 17
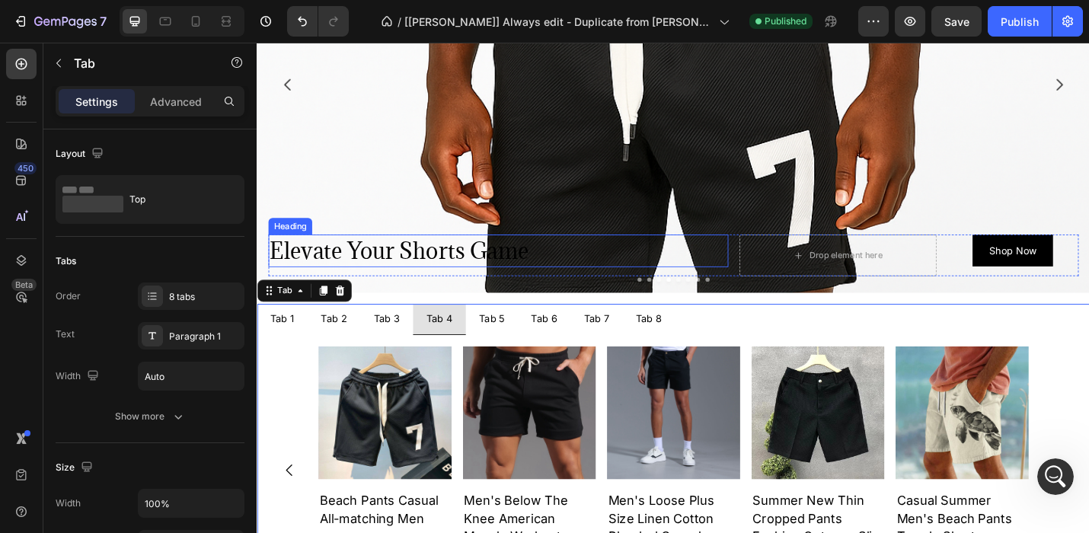
scroll to position [766, 0]
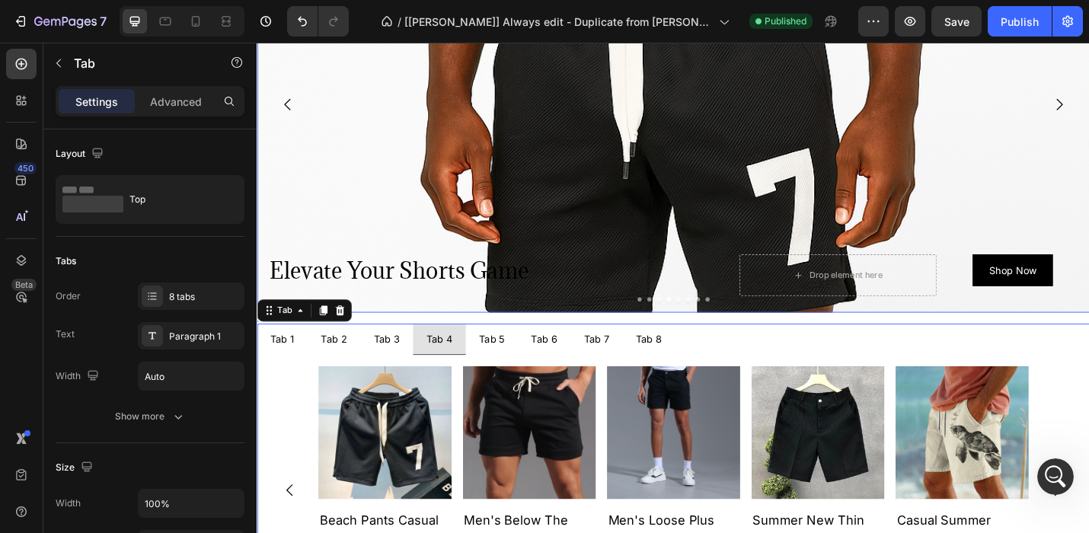
click at [292, 113] on icon "Carousel Back Arrow" at bounding box center [290, 111] width 18 height 18
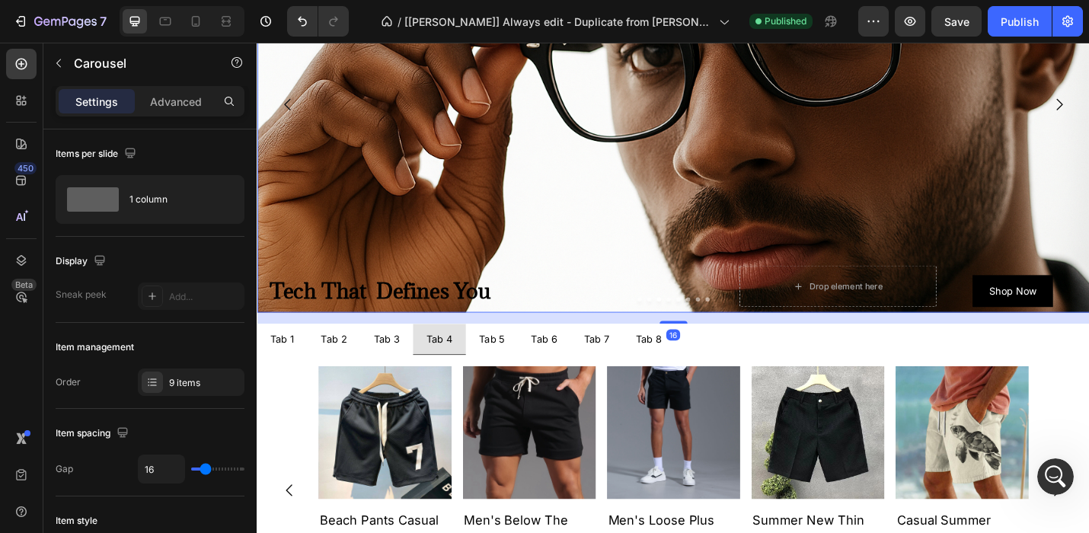
click at [292, 113] on icon "Carousel Back Arrow" at bounding box center [290, 111] width 18 height 18
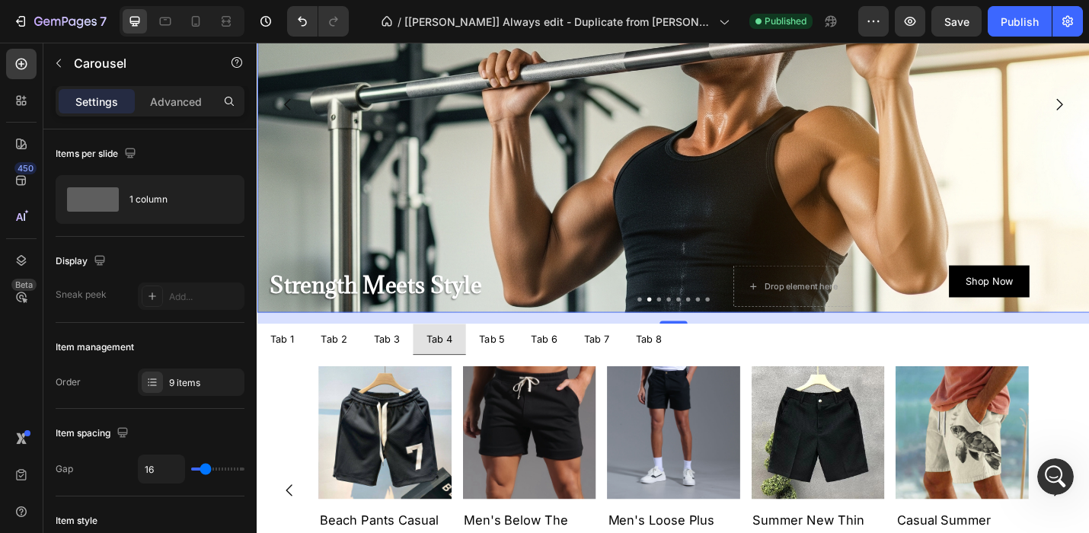
click at [292, 113] on icon "Carousel Back Arrow" at bounding box center [290, 111] width 18 height 18
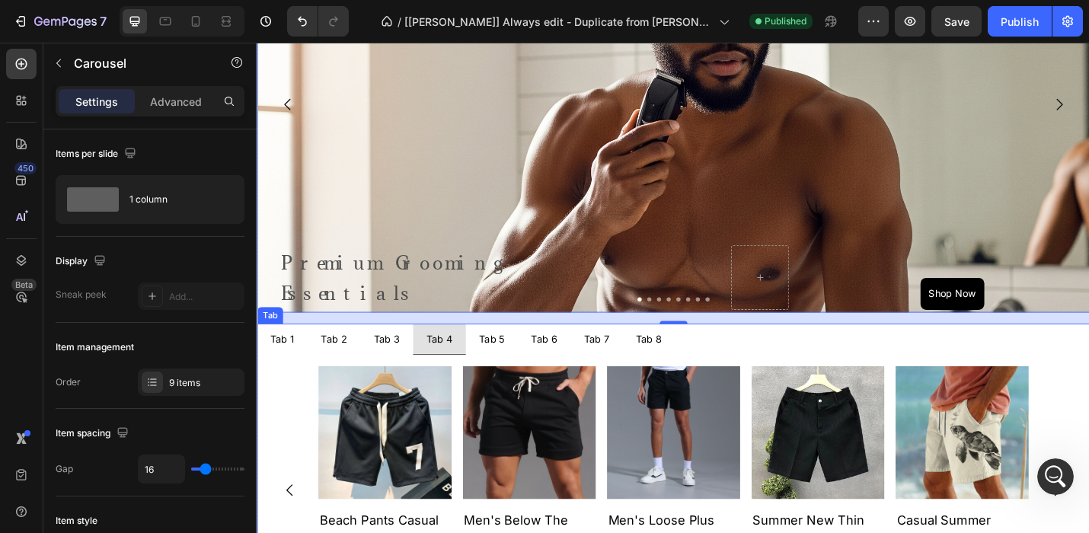
click at [286, 367] on p "Tab 1" at bounding box center [284, 368] width 27 height 17
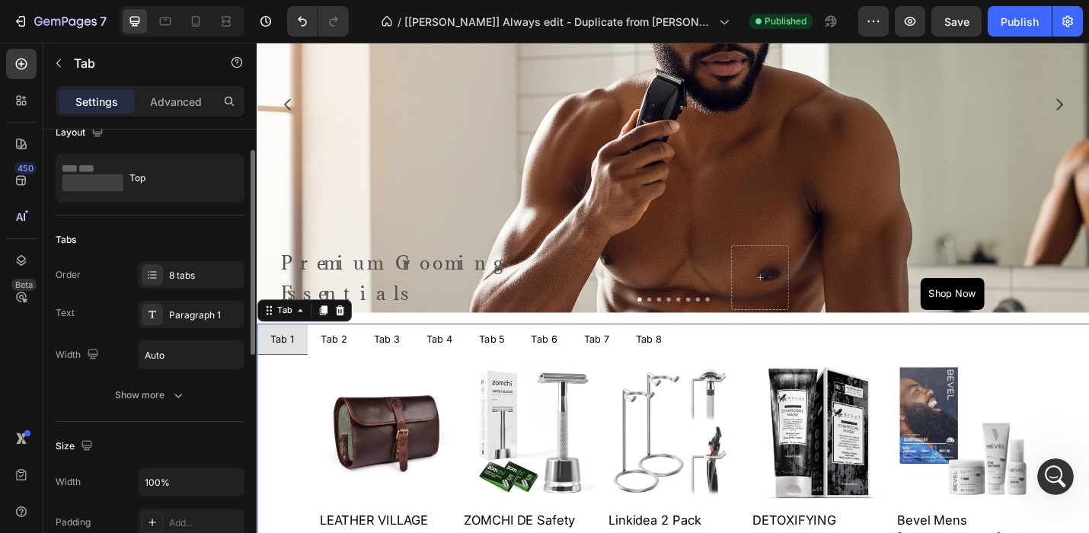
scroll to position [31, 0]
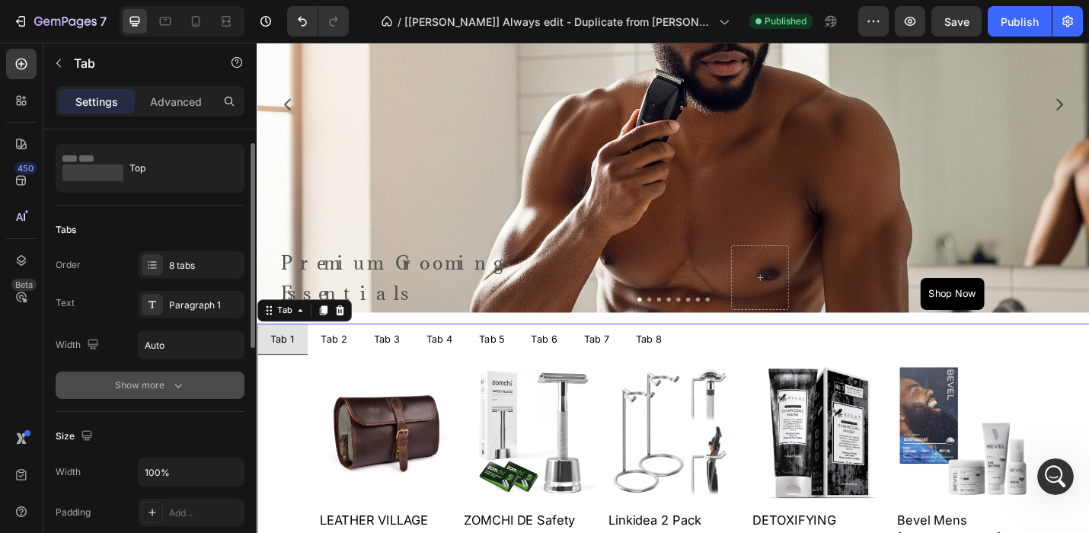
click at [174, 381] on icon "button" at bounding box center [178, 385] width 15 height 15
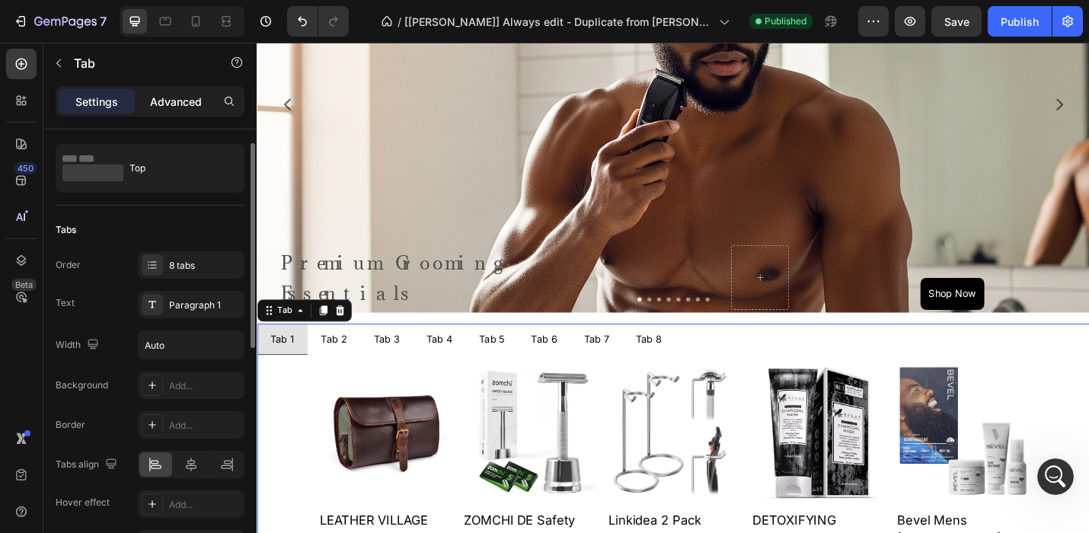
click at [171, 103] on p "Advanced" at bounding box center [176, 102] width 52 height 16
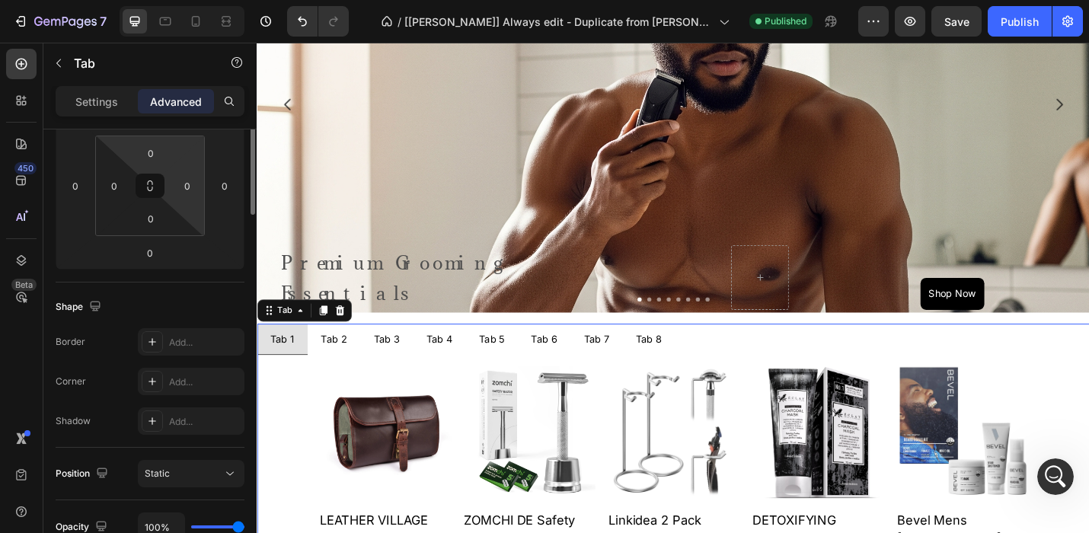
scroll to position [0, 0]
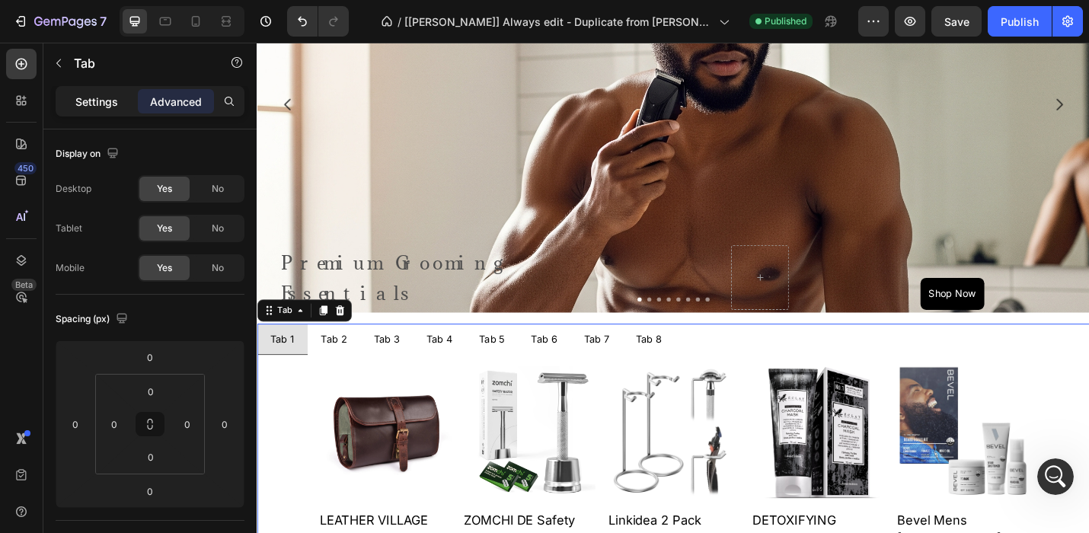
click at [107, 104] on p "Settings" at bounding box center [96, 102] width 43 height 16
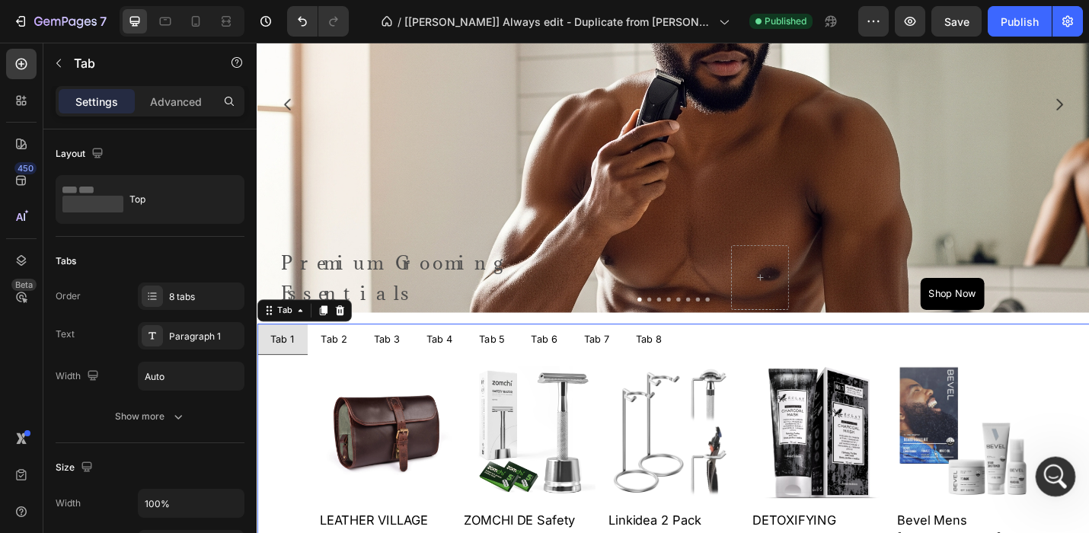
click at [1054, 470] on icon "Open Intercom Messenger" at bounding box center [1053, 474] width 11 height 12
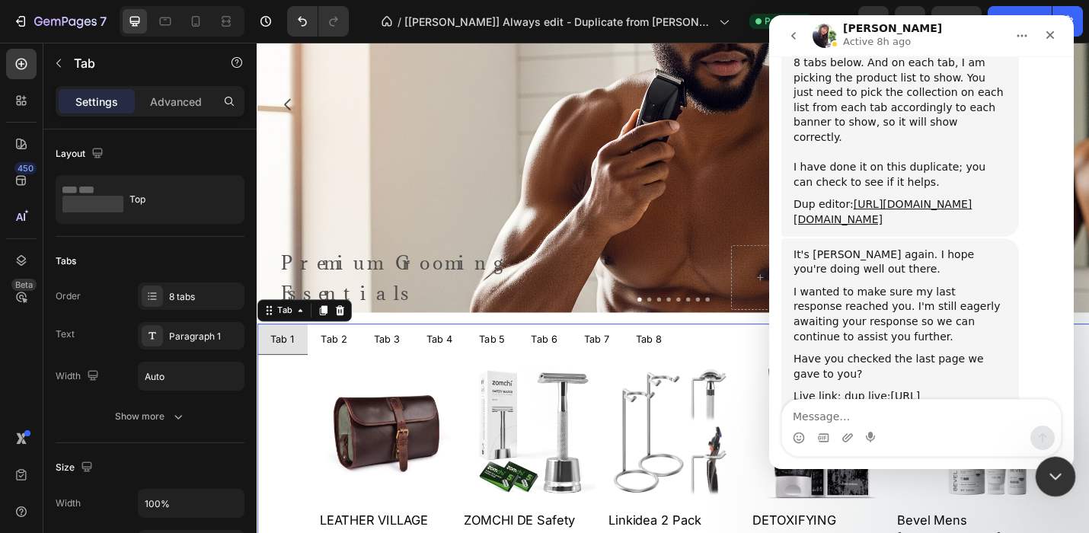
scroll to position [4049, 0]
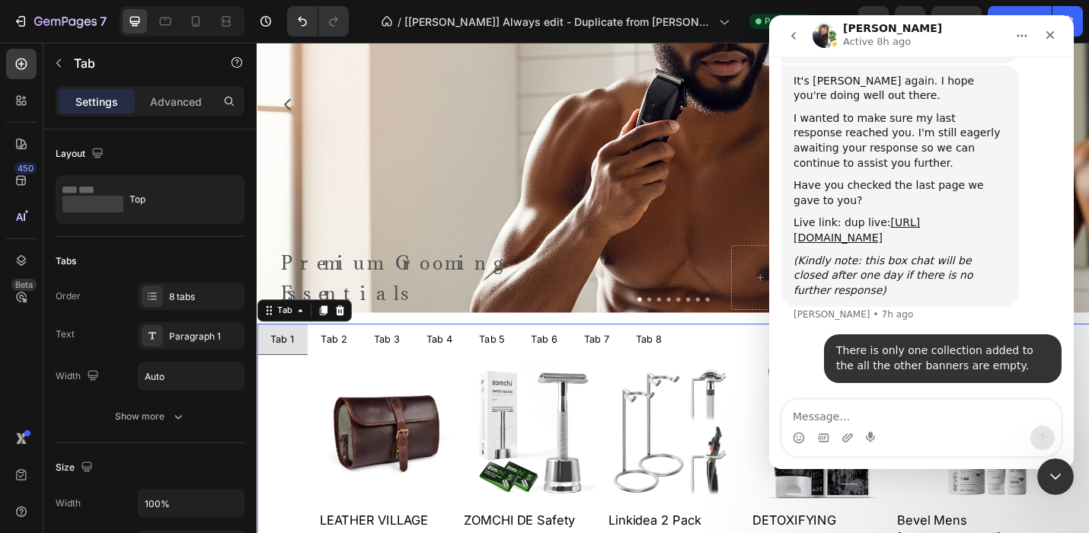
click at [800, 419] on textarea "Message…" at bounding box center [921, 413] width 279 height 26
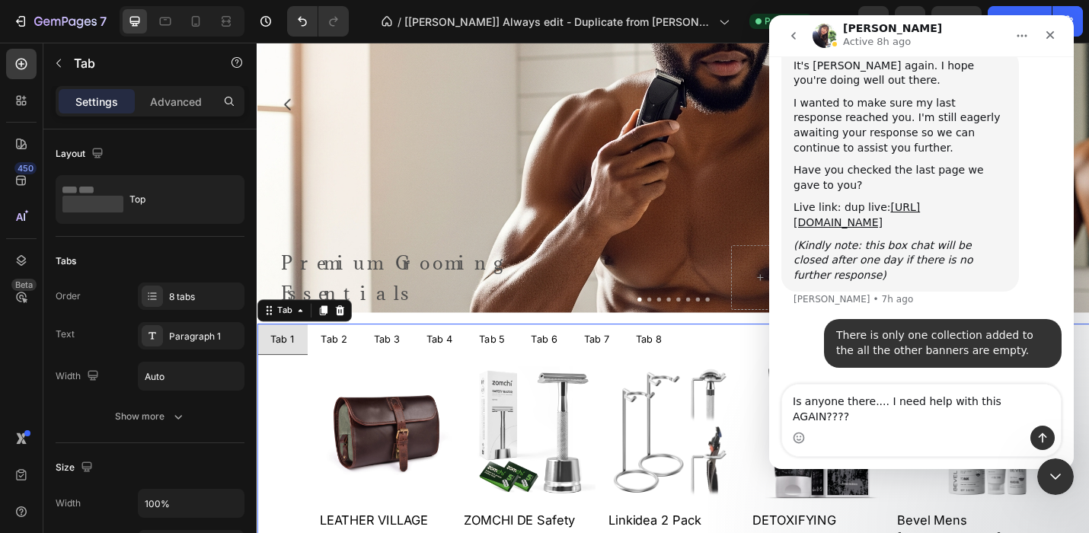
type textarea "Is anyone there.... I need help with this AGAIN????"
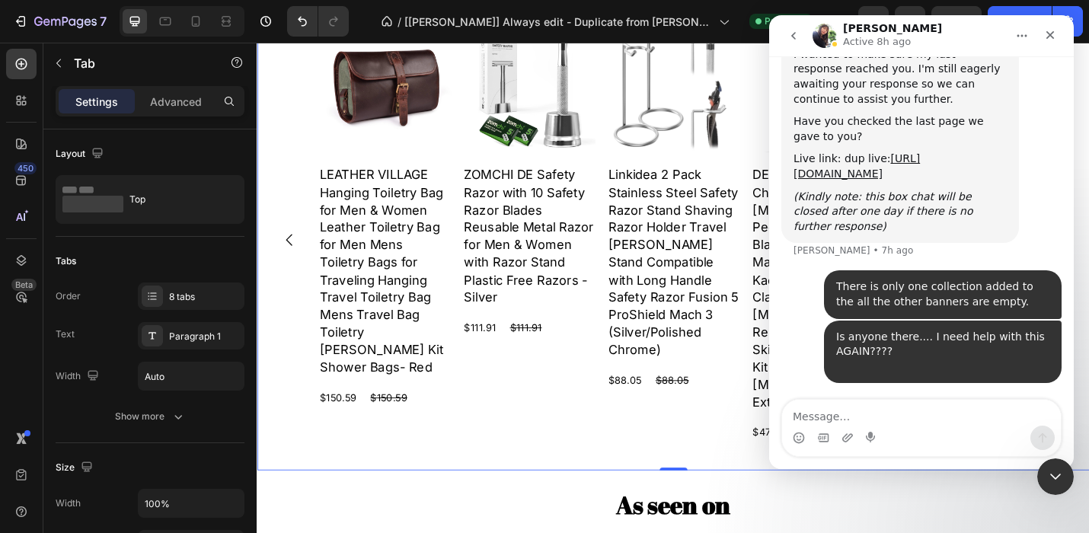
scroll to position [1147, 0]
click at [1060, 481] on icon "Close Intercom Messenger" at bounding box center [1053, 474] width 18 height 18
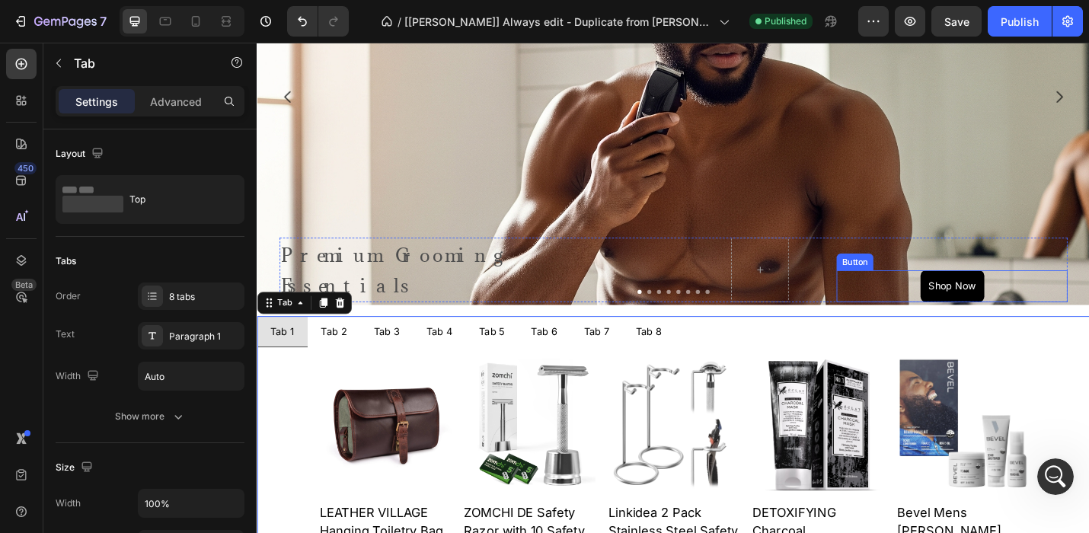
scroll to position [761, 0]
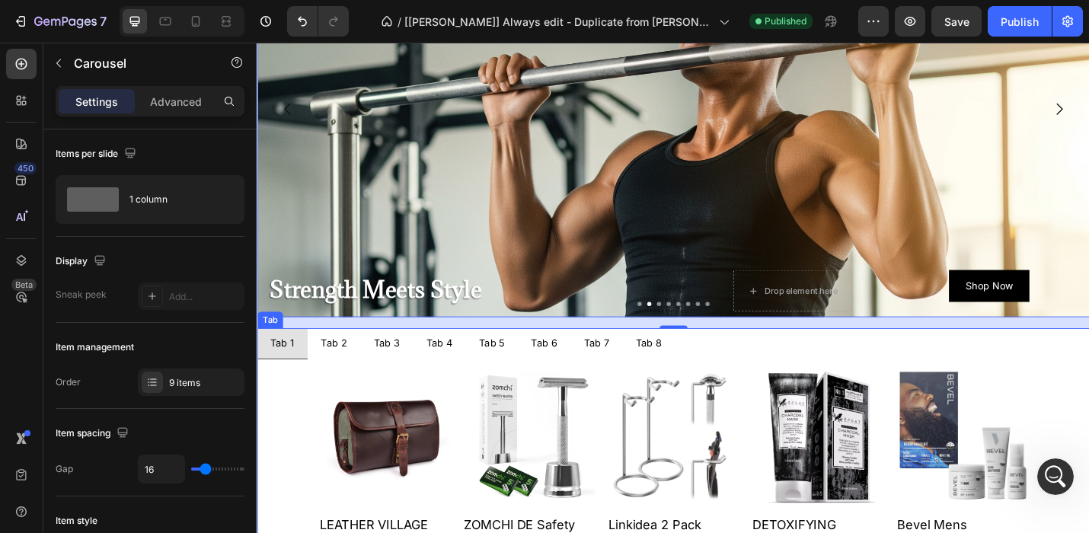
click at [338, 371] on p "Tab 2" at bounding box center [341, 373] width 29 height 17
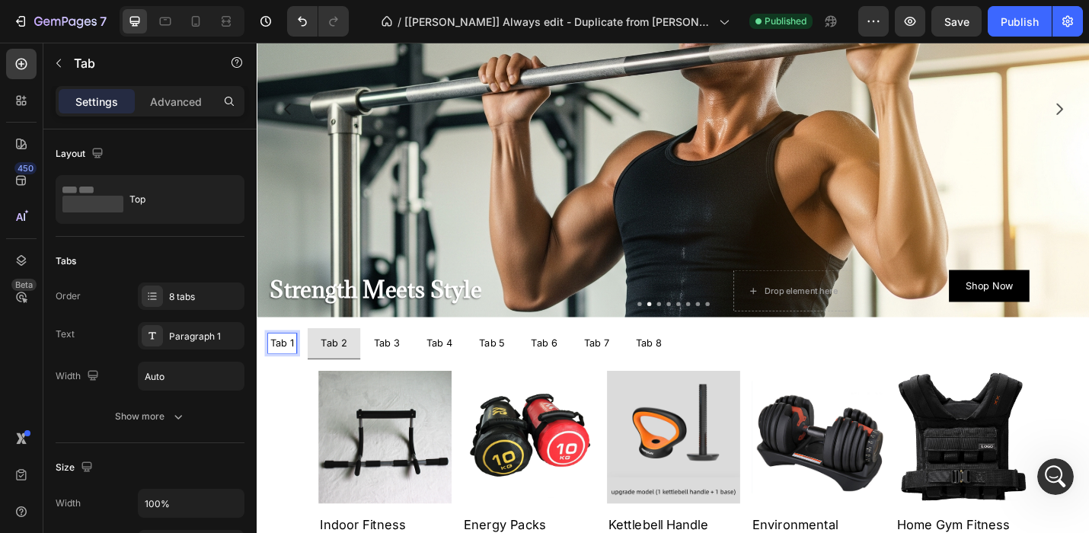
click at [284, 372] on p "Tab 1" at bounding box center [284, 373] width 27 height 17
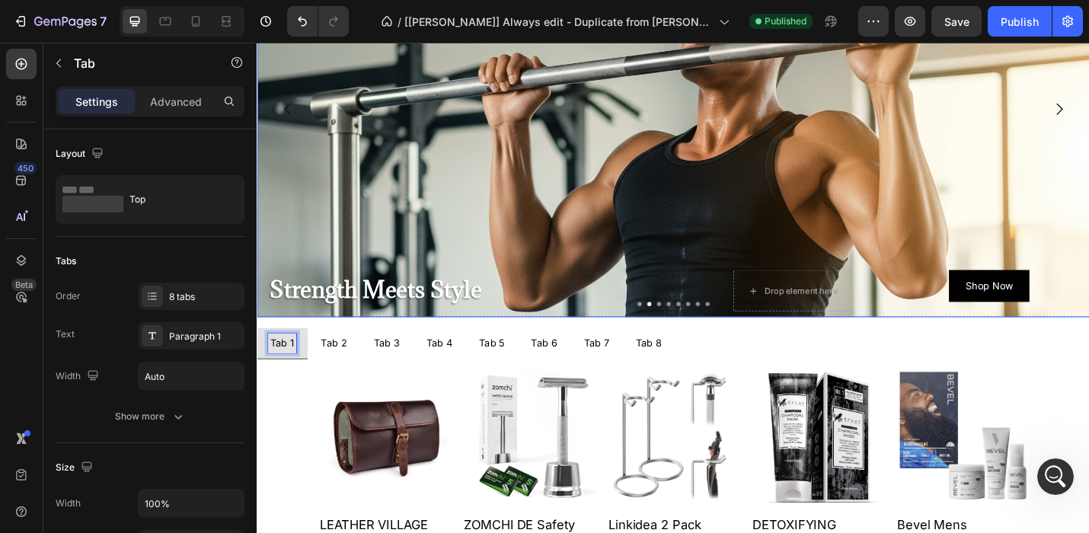
click at [271, 196] on div "Background Image" at bounding box center [714, 238] width 914 height 685
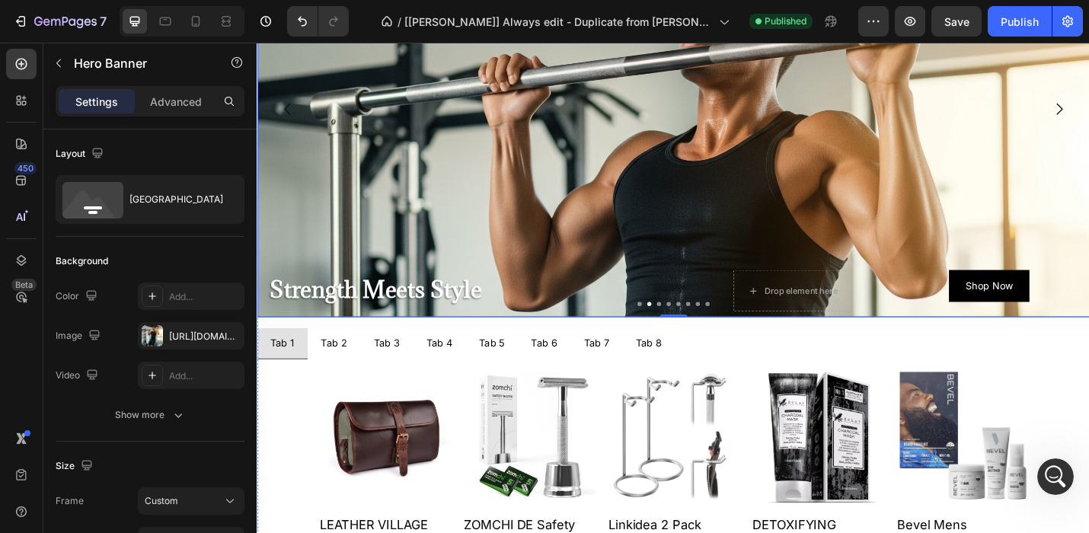
click at [270, 134] on button "Carousel Back Arrow" at bounding box center [290, 115] width 43 height 43
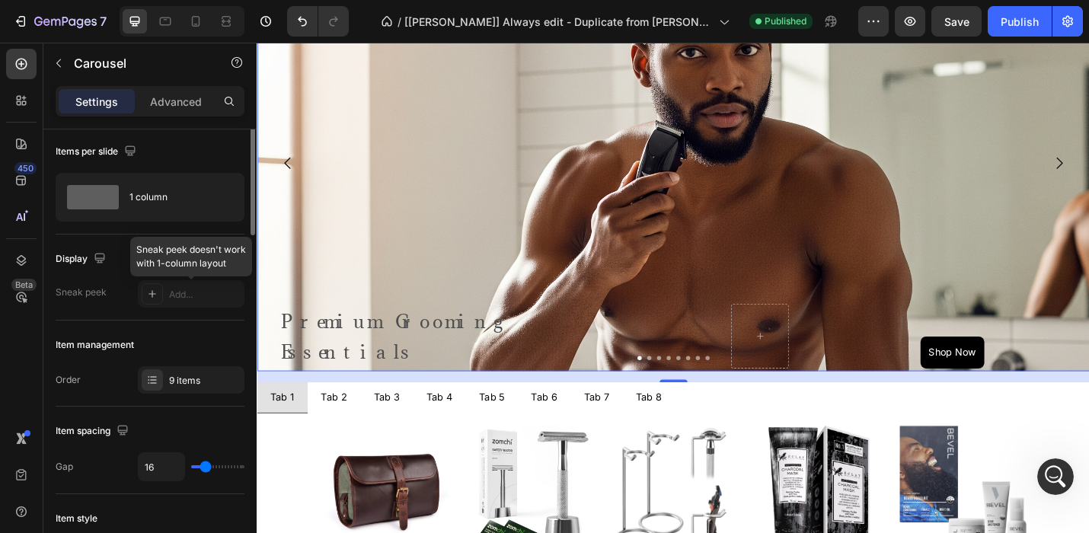
scroll to position [0, 0]
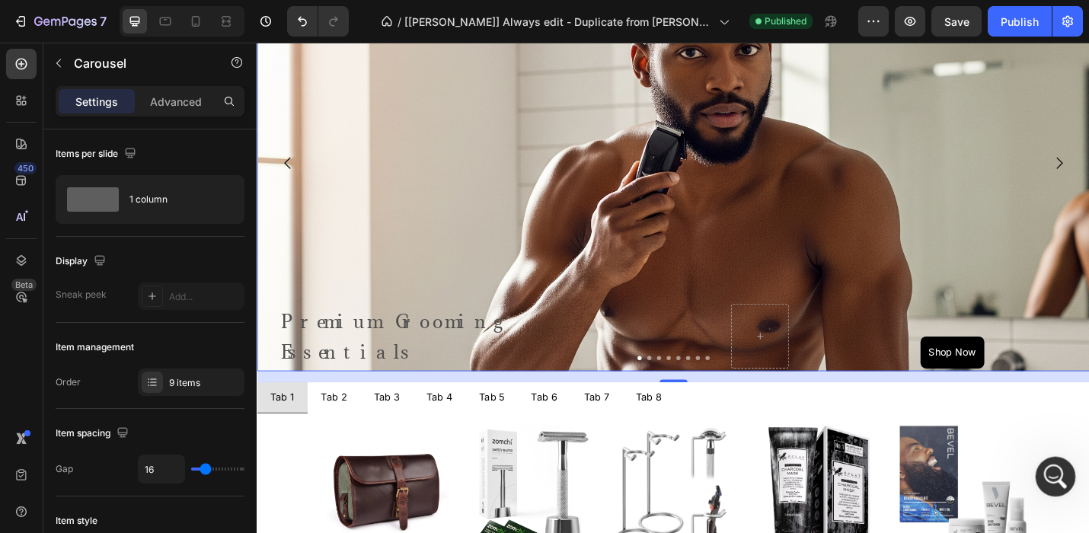
click at [1051, 474] on icon "Open Intercom Messenger" at bounding box center [1053, 474] width 25 height 25
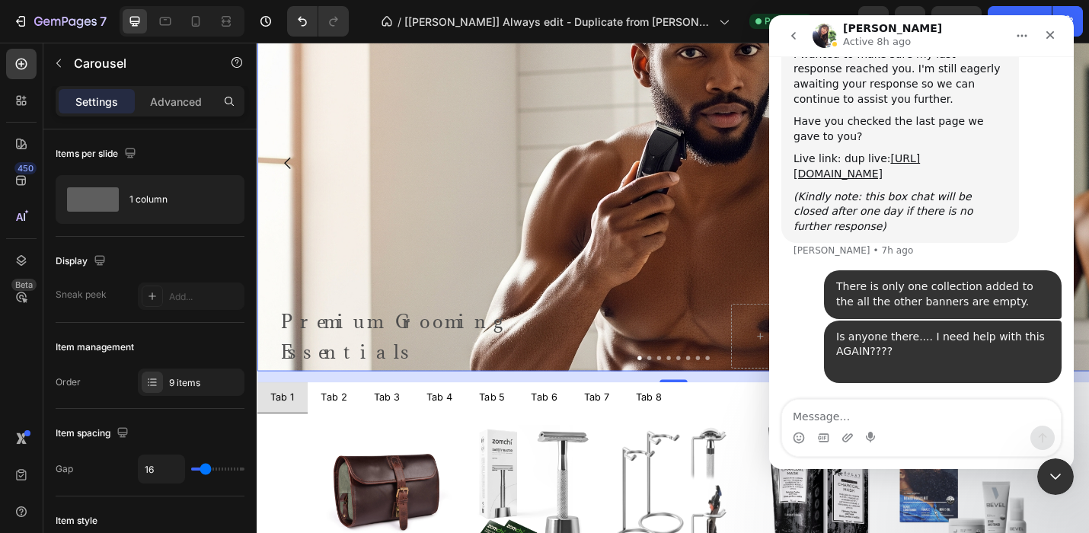
scroll to position [4114, 0]
click at [795, 420] on textarea "Message…" at bounding box center [921, 413] width 279 height 26
type textarea "[PERSON_NAME] almighty"
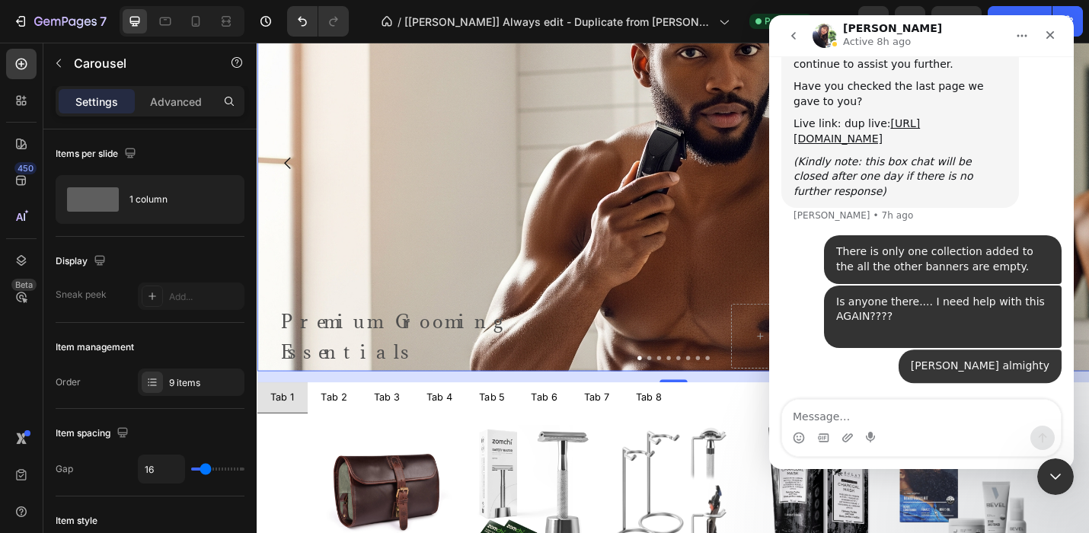
scroll to position [4149, 0]
click at [1042, 465] on div "Close Intercom Messenger" at bounding box center [1053, 474] width 37 height 37
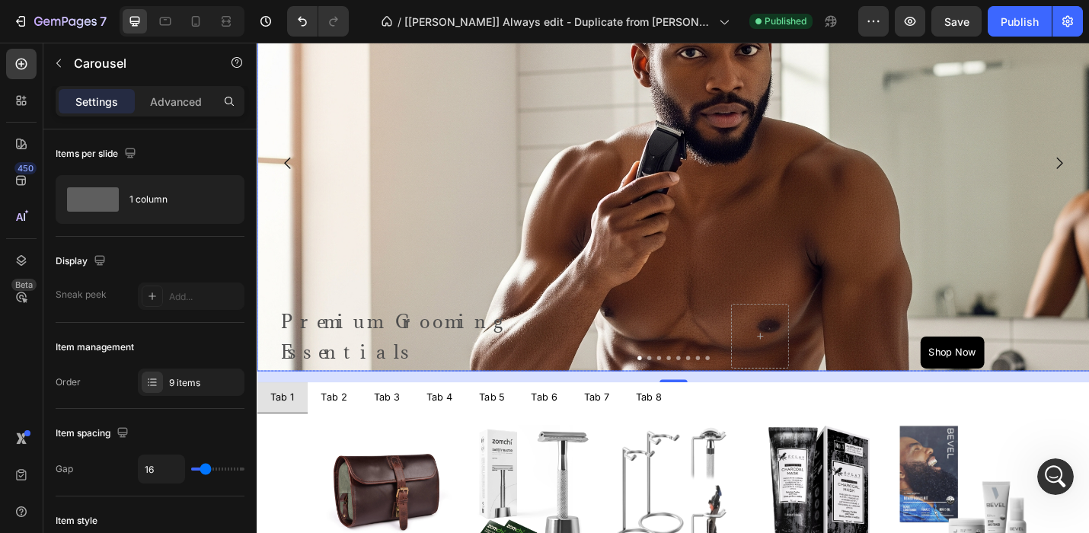
scroll to position [4289, 0]
click at [1059, 474] on icon "Open Intercom Messenger" at bounding box center [1053, 474] width 25 height 25
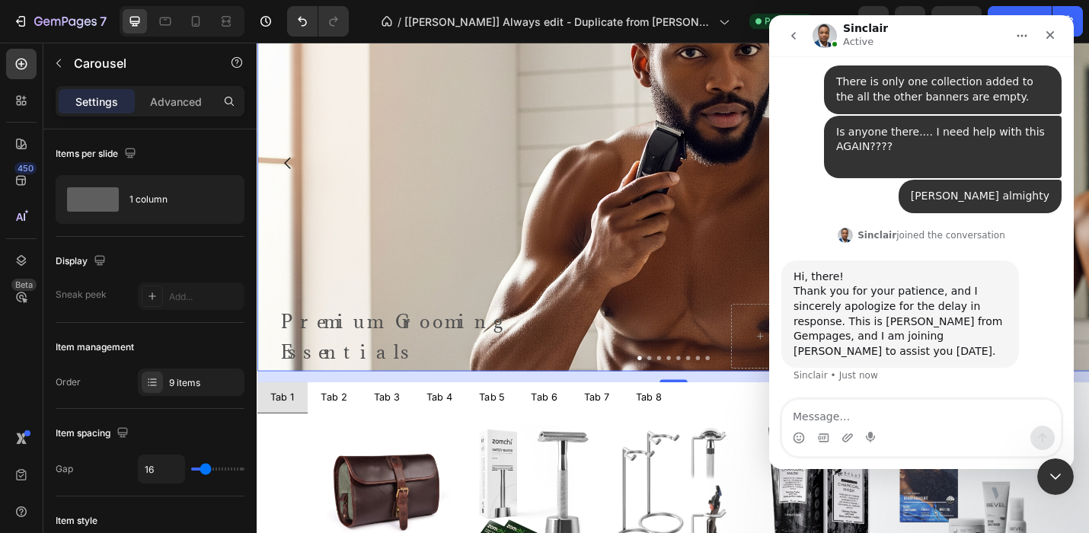
click at [798, 423] on textarea "Message…" at bounding box center [921, 413] width 279 height 26
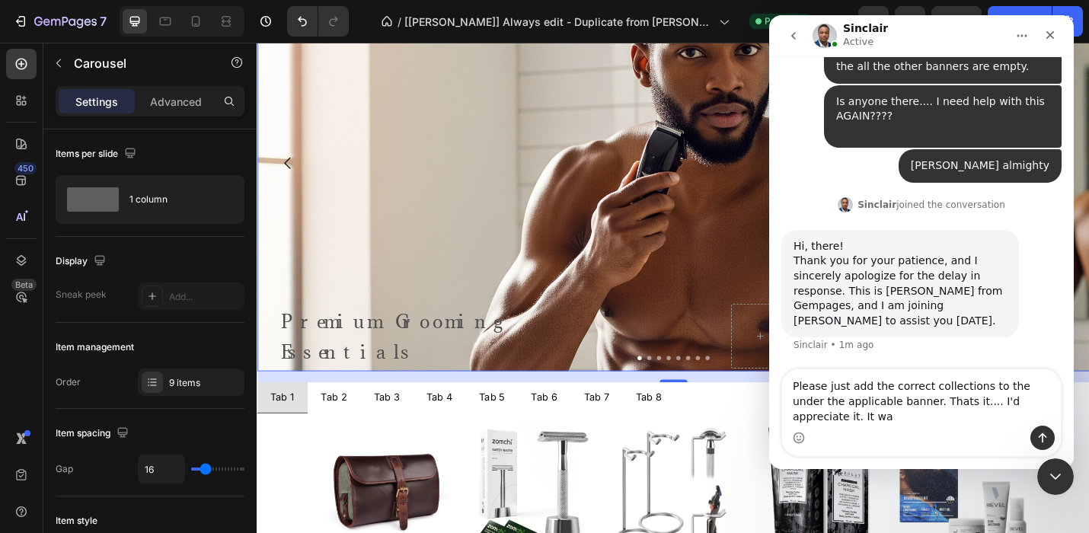
scroll to position [4320, 0]
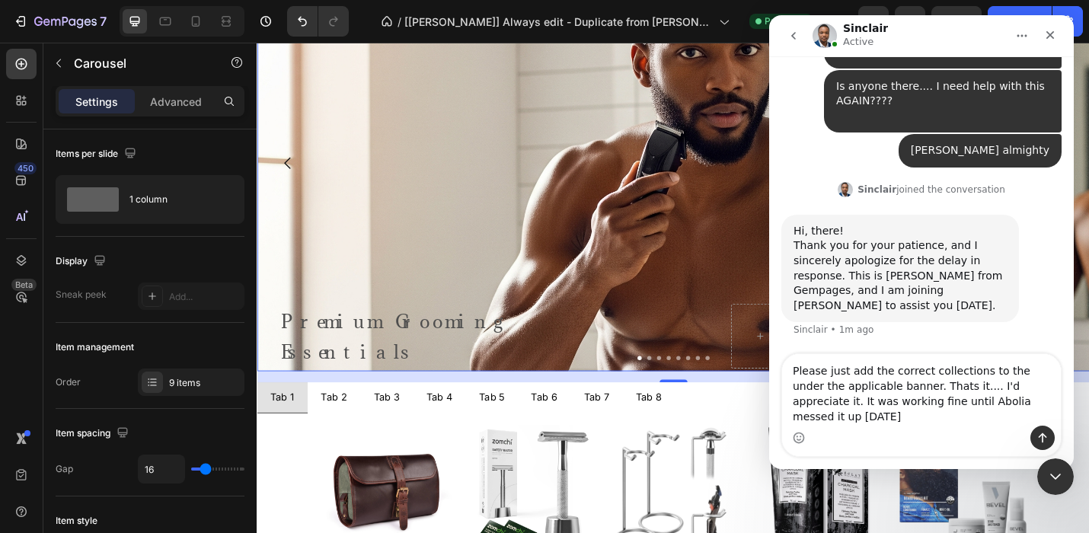
type textarea "Please just add the correct collections to the under the applicable banner. Tha…"
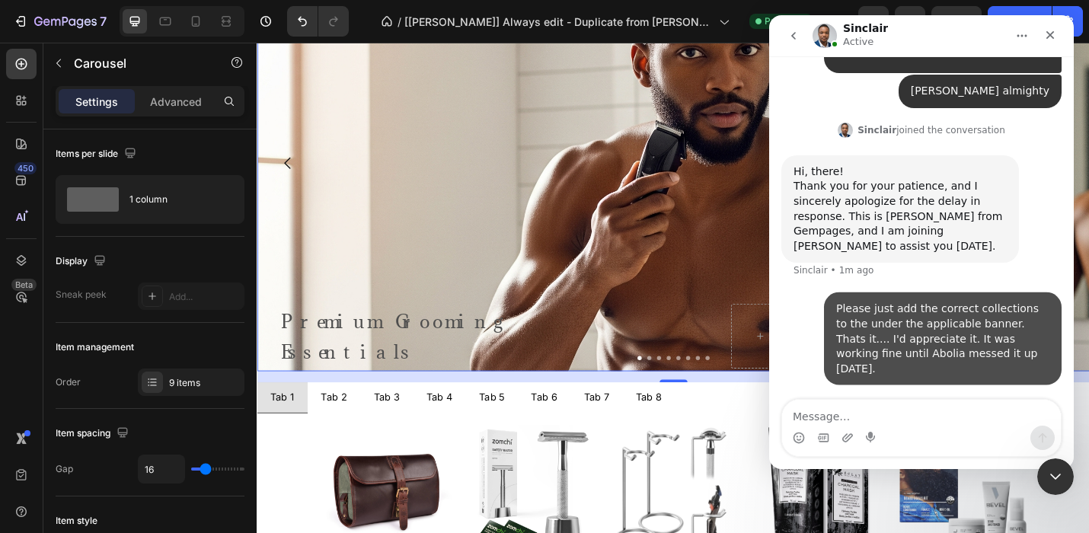
scroll to position [4379, 0]
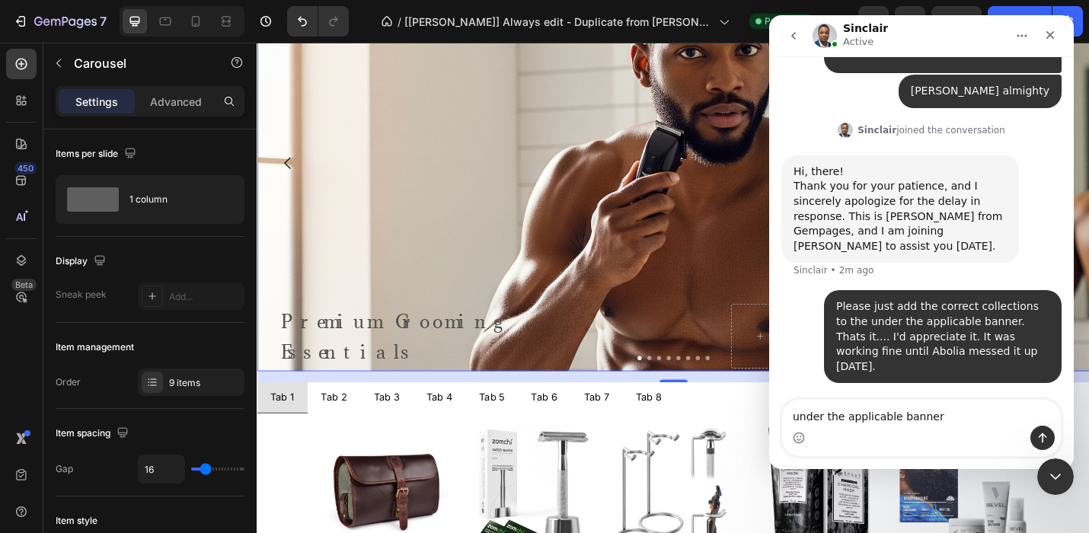
type textarea "under the applicable banners"
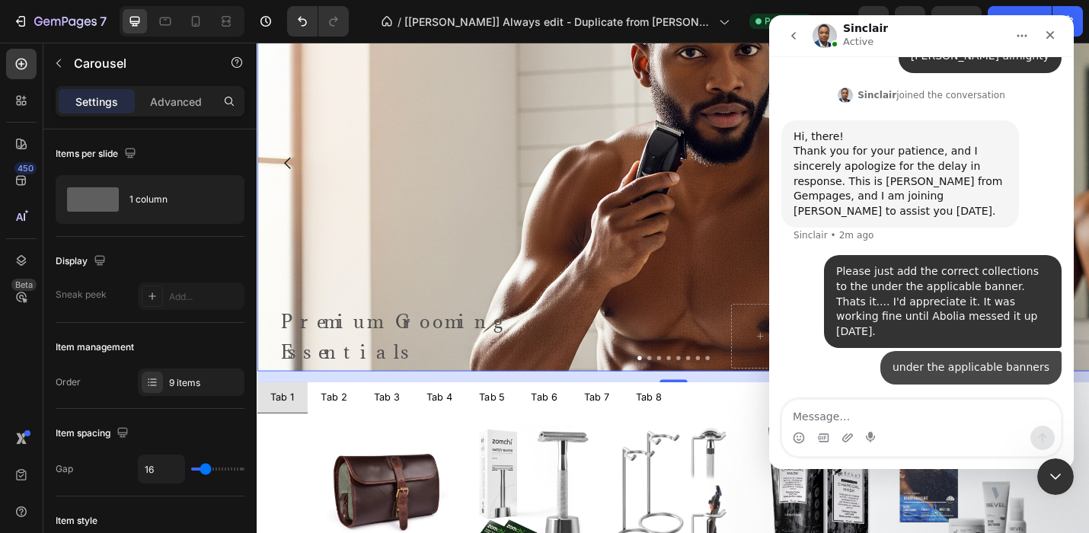
scroll to position [4414, 0]
click at [795, 418] on textarea "Message…" at bounding box center [921, 413] width 279 height 26
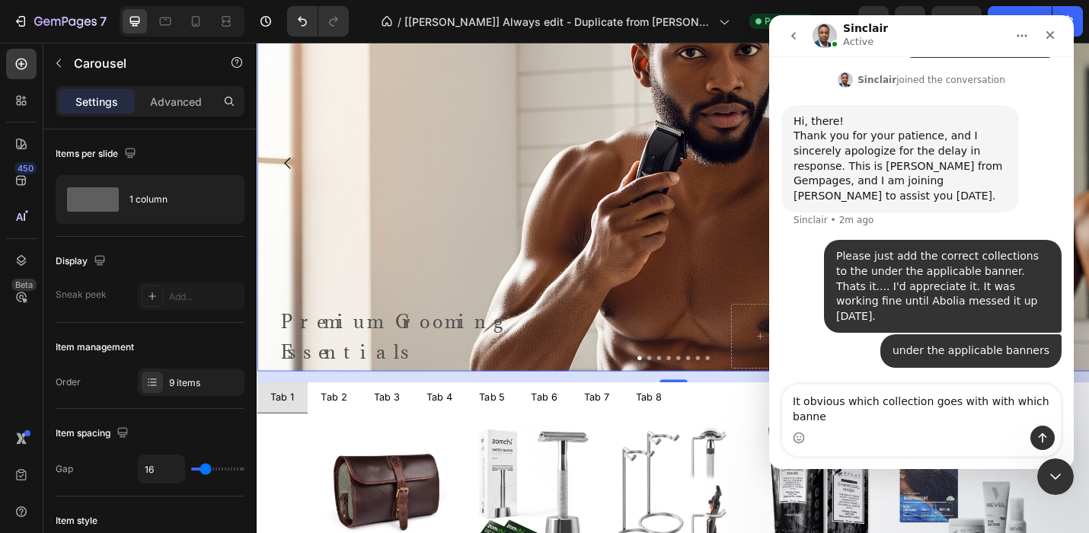
scroll to position [4429, 0]
type textarea "It obvious which collection goes with with which banner"
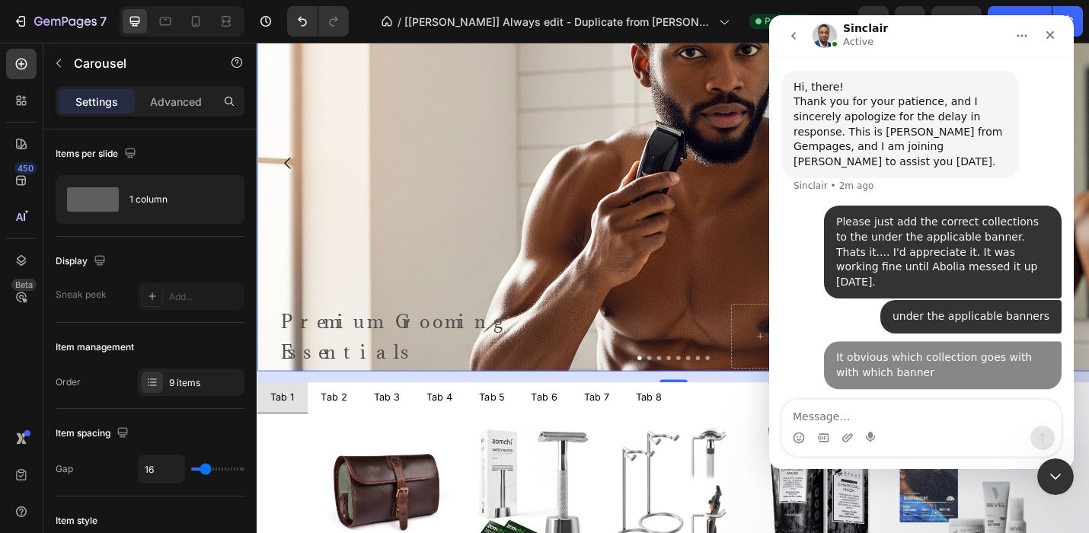
scroll to position [4464, 0]
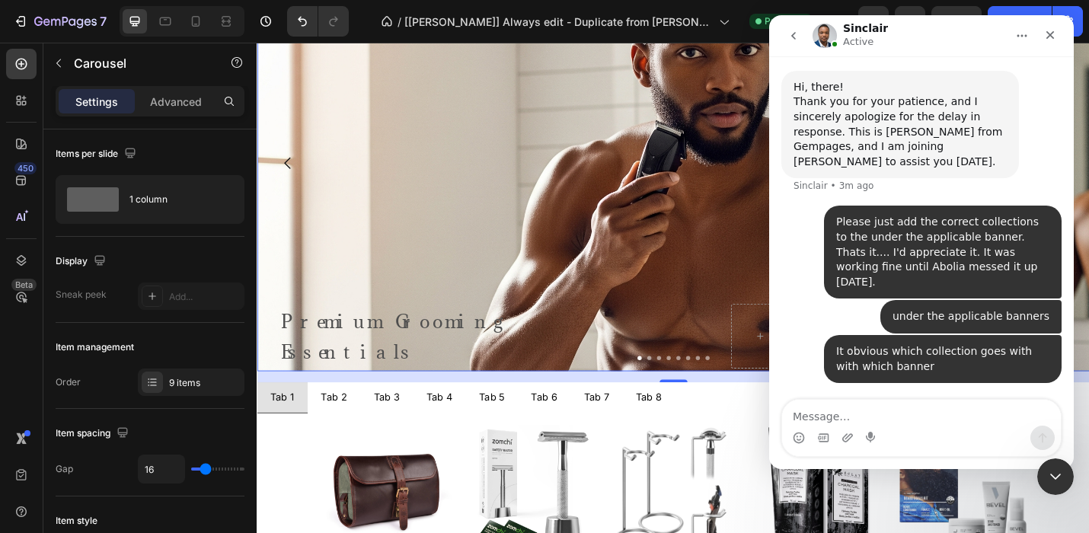
click at [795, 413] on textarea "Message…" at bounding box center [921, 413] width 279 height 26
type textarea "I'm so over this"
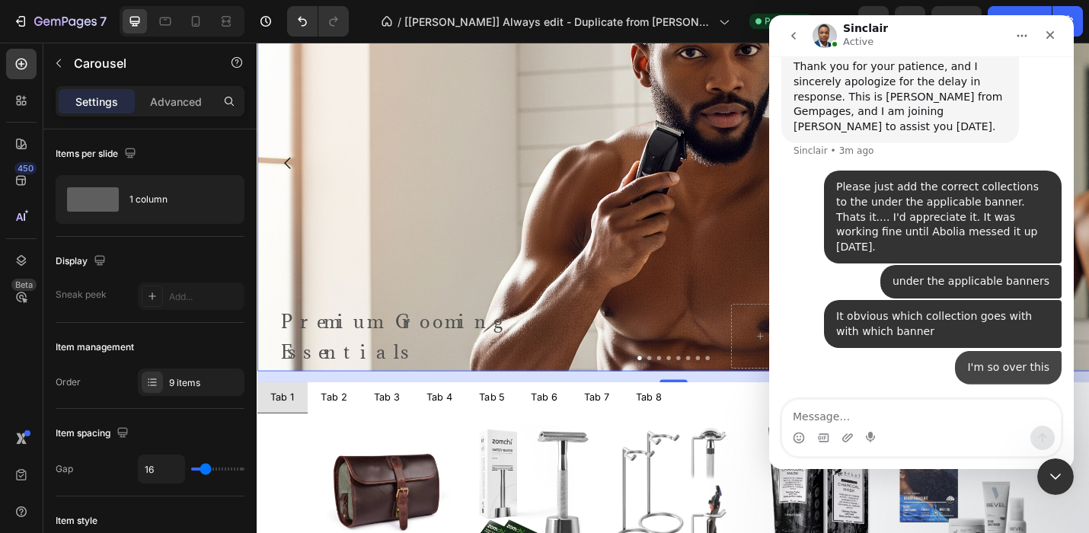
scroll to position [4498, 0]
click at [1058, 469] on icon "Close Intercom Messenger" at bounding box center [1053, 474] width 18 height 18
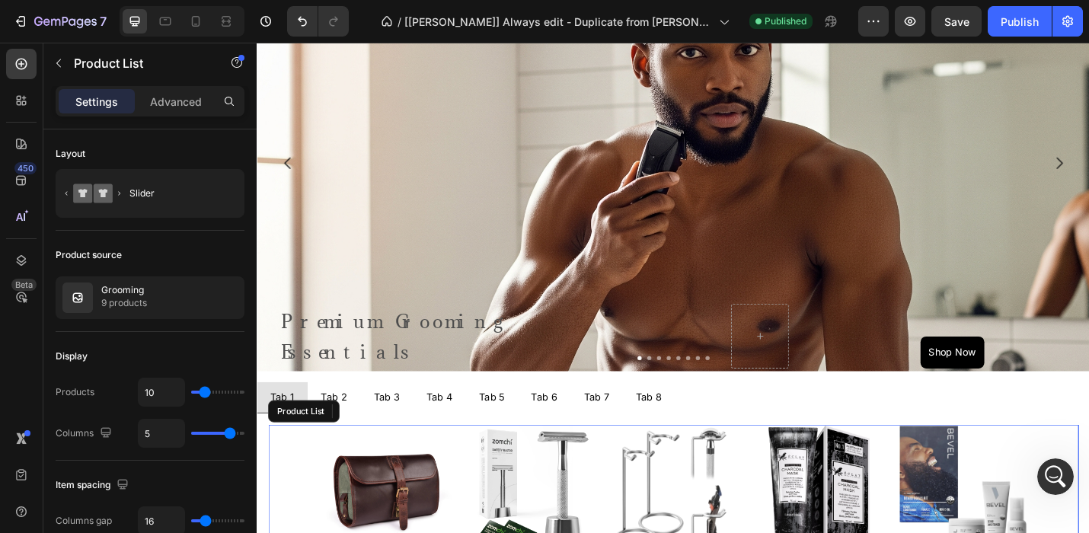
scroll to position [4589, 0]
click at [1048, 467] on icon "Open Intercom Messenger" at bounding box center [1053, 474] width 25 height 25
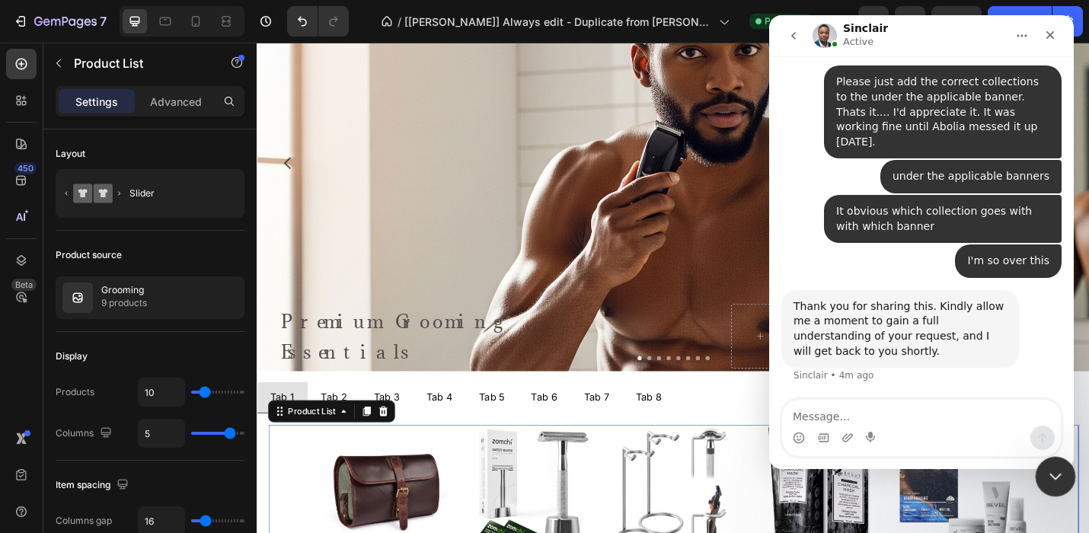
click at [1052, 473] on icon "Close Intercom Messenger" at bounding box center [1053, 474] width 18 height 18
